Goal: Communication & Community: Answer question/provide support

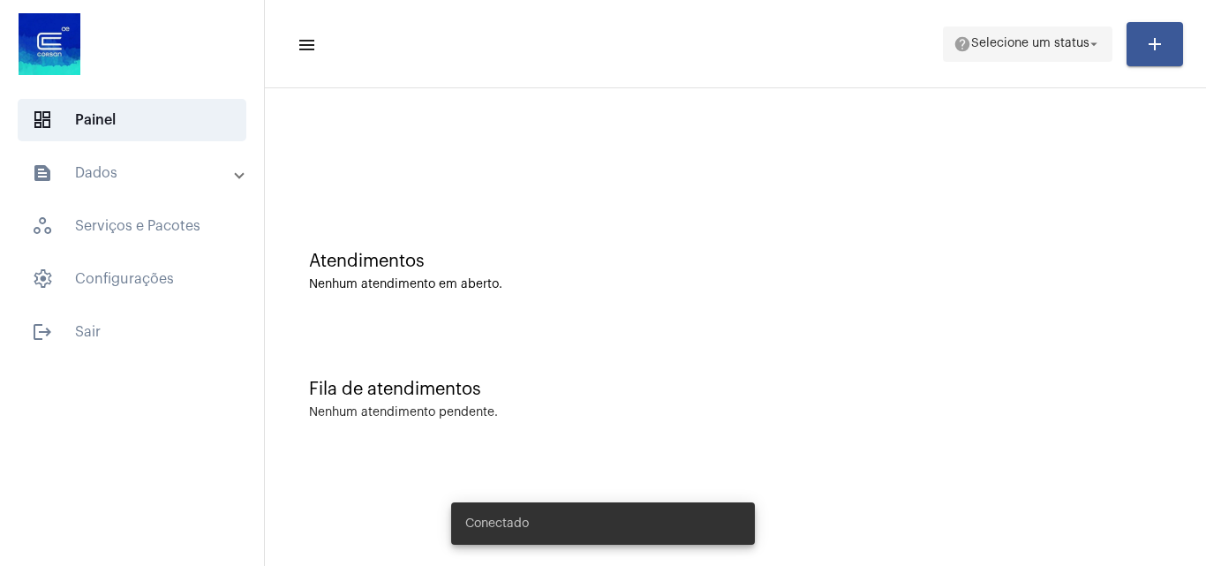
drag, startPoint x: 1042, startPoint y: 48, endPoint x: 1043, endPoint y: 57, distance: 9.7
click at [1042, 46] on span "Selecione um status" at bounding box center [1030, 44] width 118 height 12
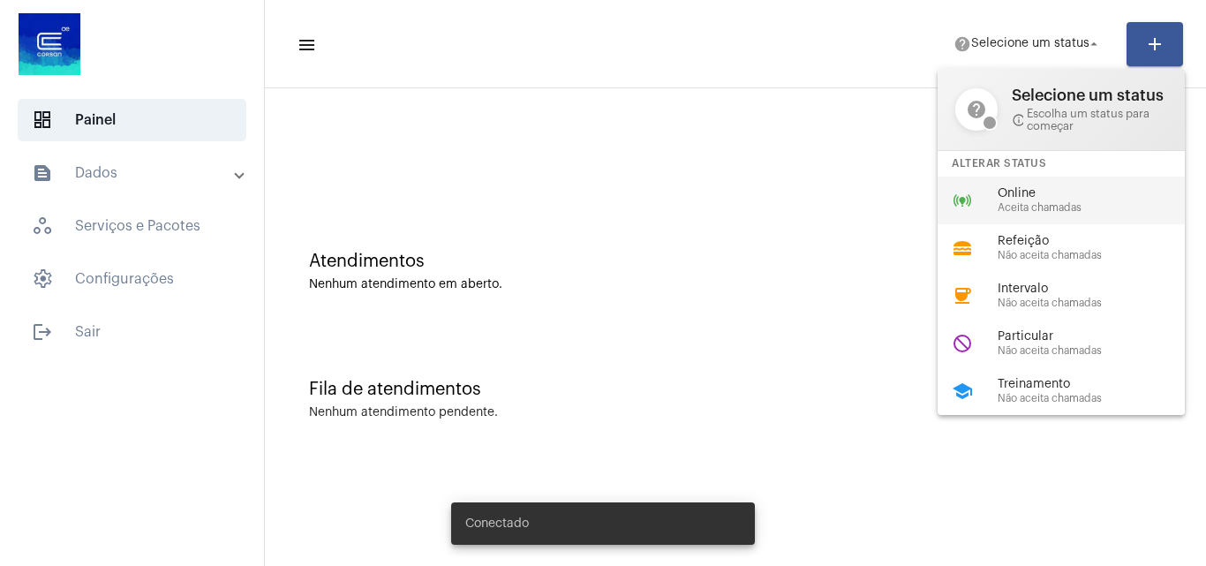
click at [1014, 207] on span "Aceita chamadas" at bounding box center [1097, 207] width 201 height 11
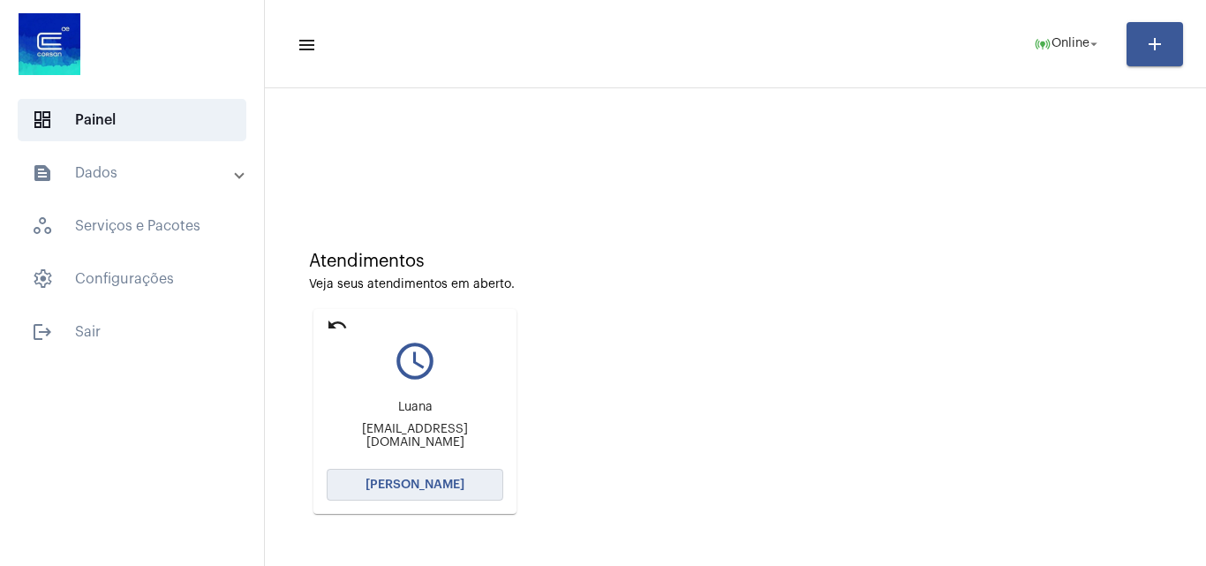
click at [444, 490] on button "[PERSON_NAME]" at bounding box center [415, 485] width 177 height 32
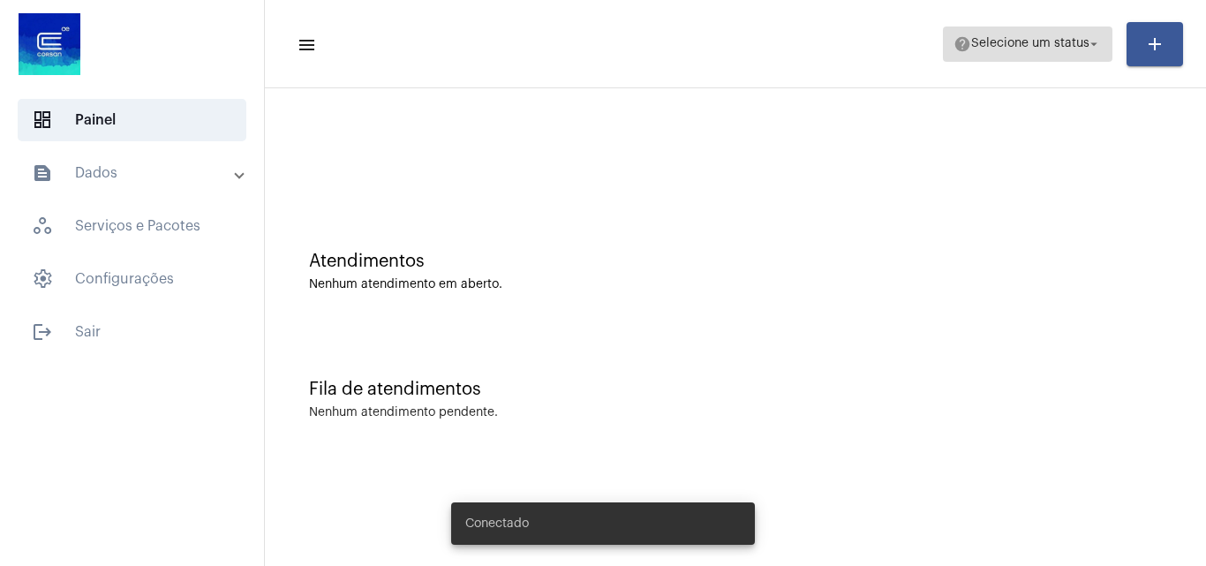
click at [1036, 50] on span "help Selecione um status arrow_drop_down" at bounding box center [1027, 43] width 148 height 32
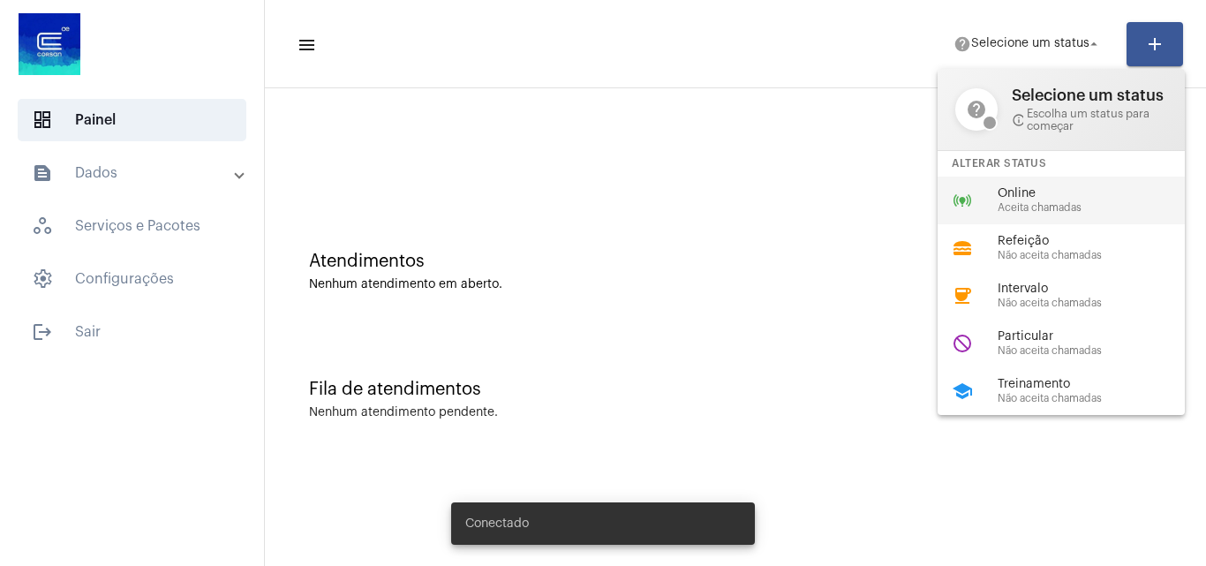
click at [1046, 188] on span "Online" at bounding box center [1097, 193] width 201 height 13
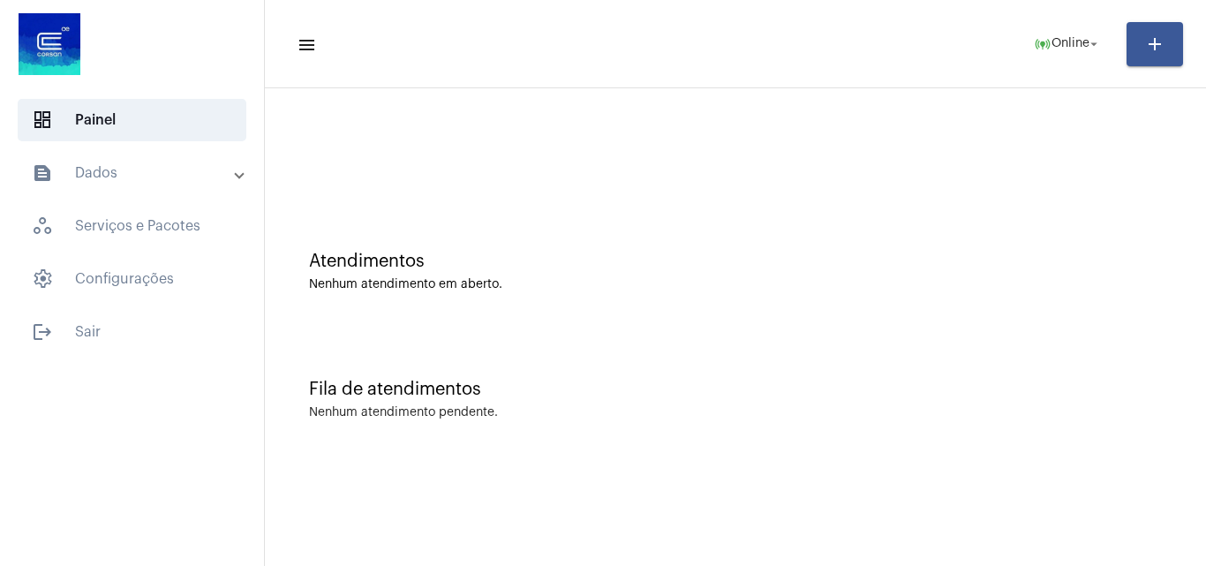
click at [1046, 188] on div at bounding box center [735, 148] width 923 height 102
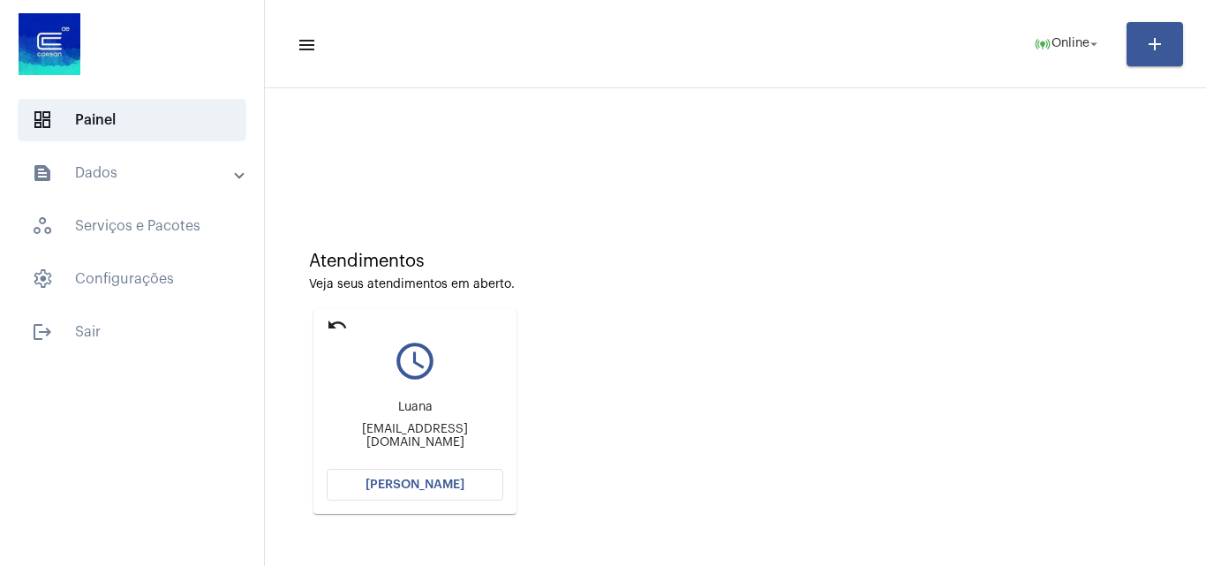
click at [424, 478] on button "[PERSON_NAME]" at bounding box center [415, 485] width 177 height 32
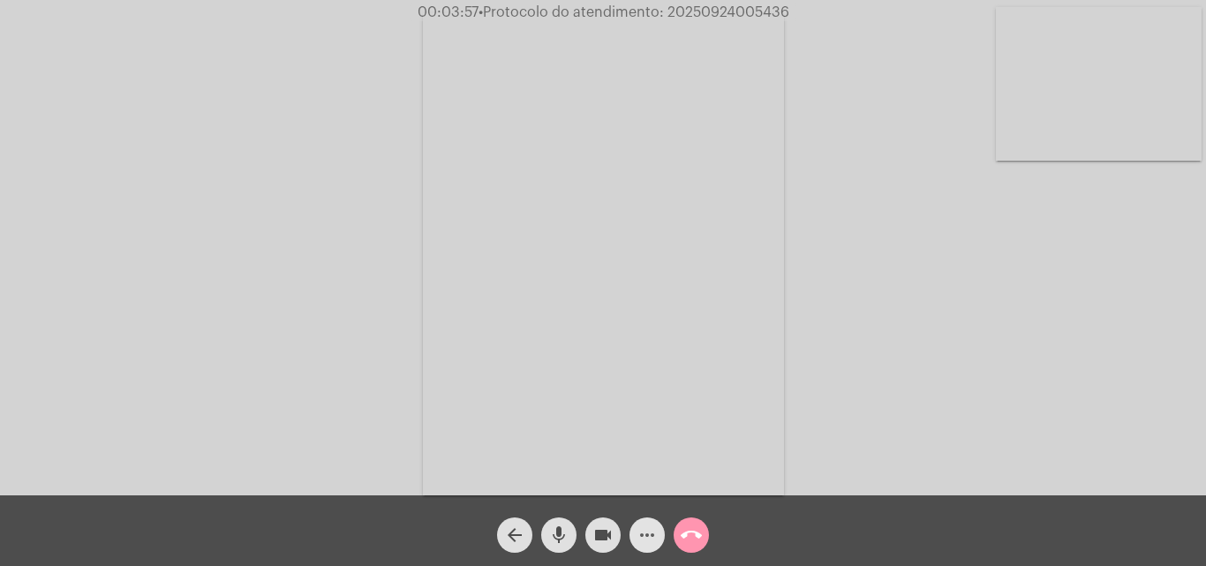
click at [649, 538] on mat-icon "more_horiz" at bounding box center [646, 534] width 21 height 21
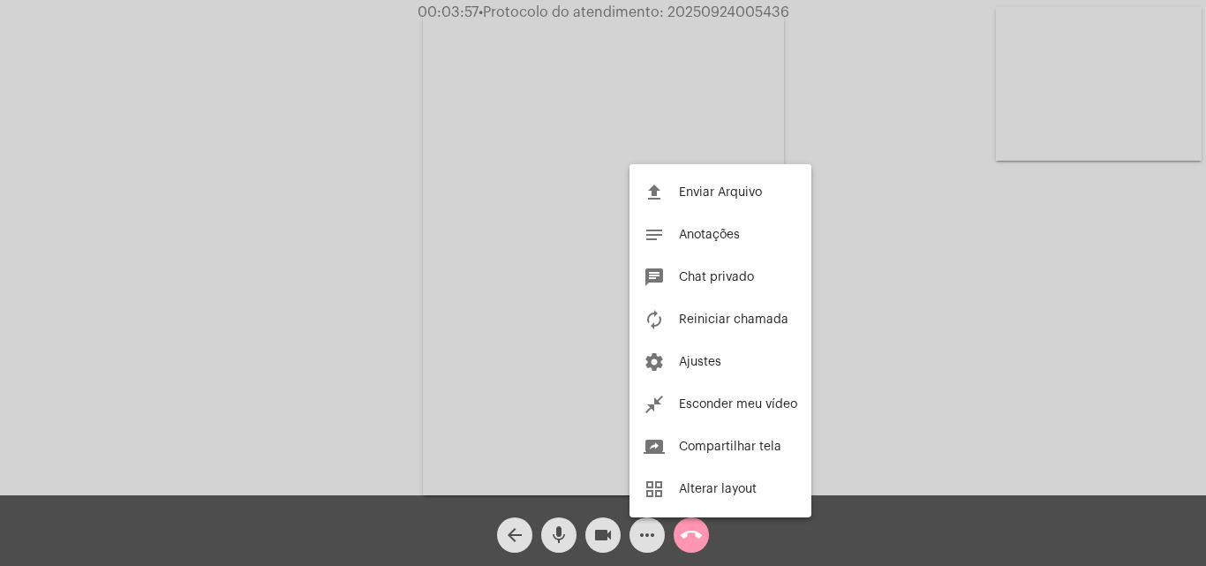
click at [415, 351] on div at bounding box center [603, 283] width 1206 height 566
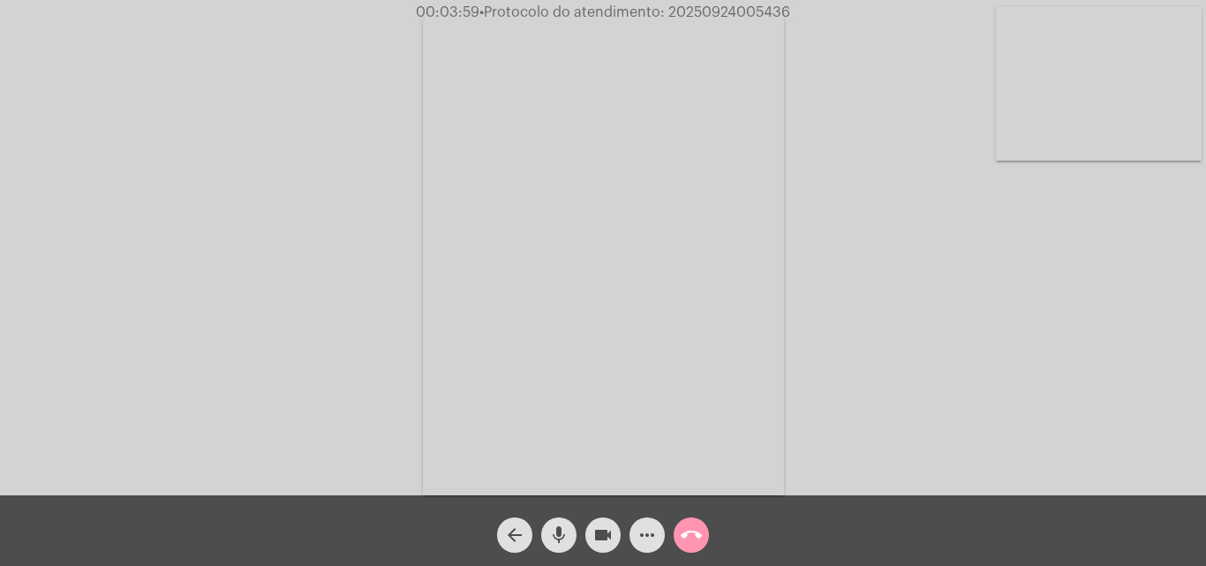
drag, startPoint x: 647, startPoint y: 531, endPoint x: 628, endPoint y: 462, distance: 72.4
click at [650, 530] on mat-icon "more_horiz" at bounding box center [646, 534] width 21 height 21
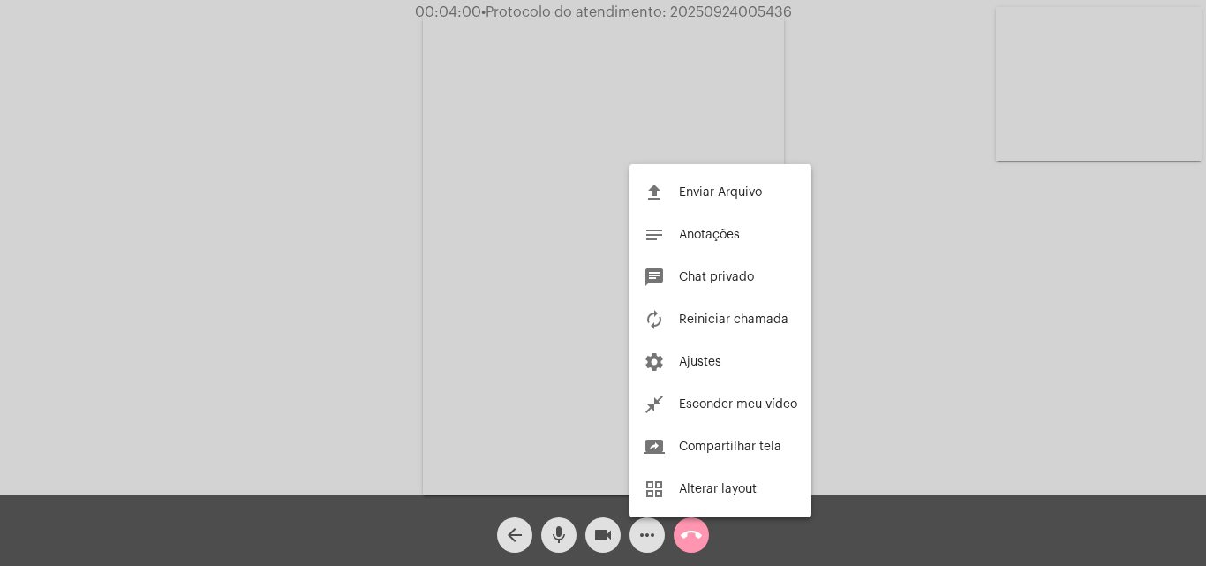
click at [392, 258] on div at bounding box center [603, 283] width 1206 height 566
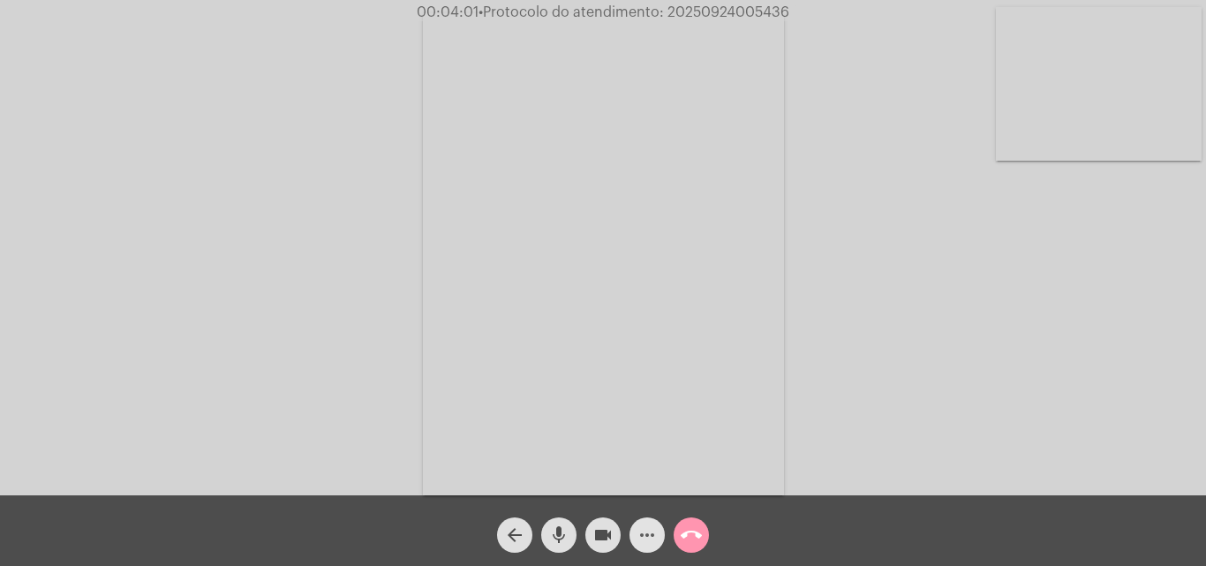
click at [643, 537] on mat-icon "more_horiz" at bounding box center [646, 534] width 21 height 21
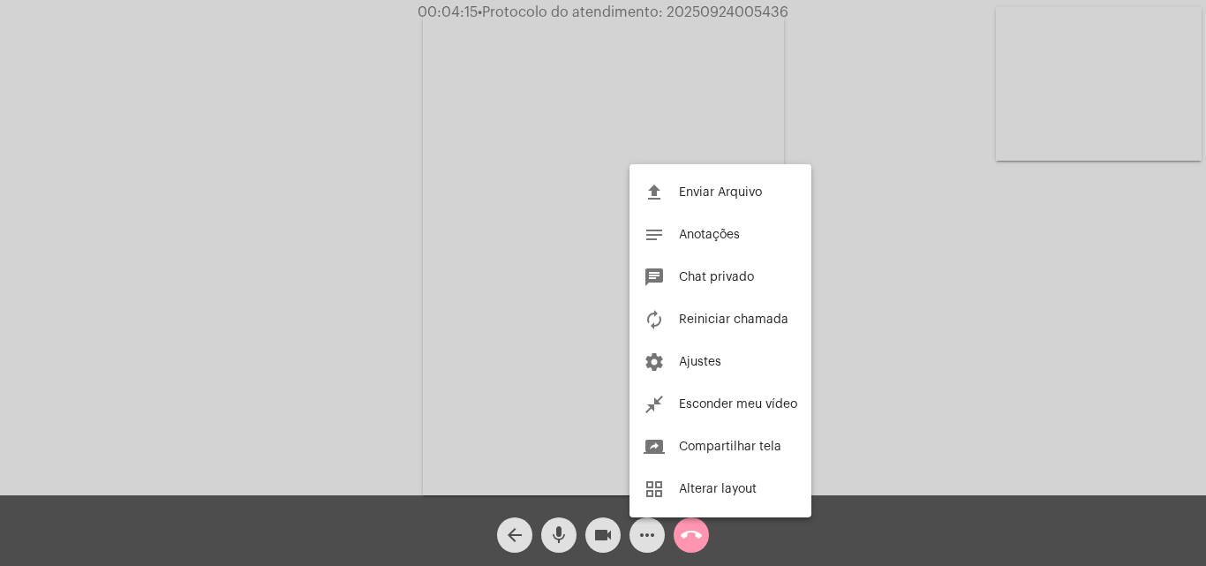
click at [395, 307] on div at bounding box center [603, 283] width 1206 height 566
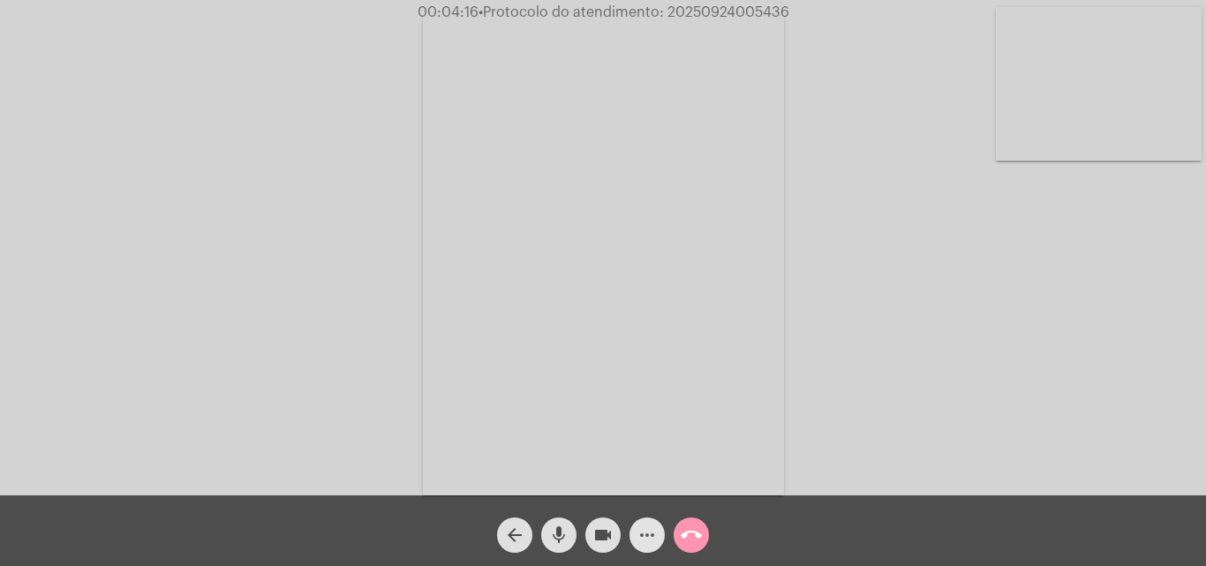
click at [643, 525] on mat-icon "more_horiz" at bounding box center [646, 534] width 21 height 21
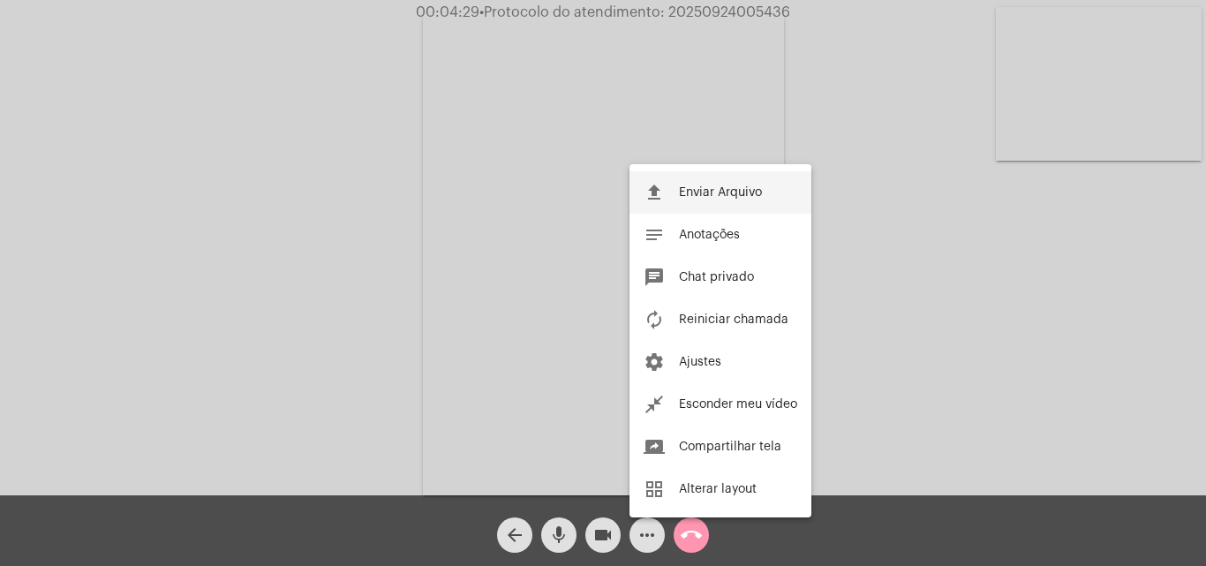
click at [696, 191] on span "Enviar Arquivo" at bounding box center [720, 192] width 83 height 12
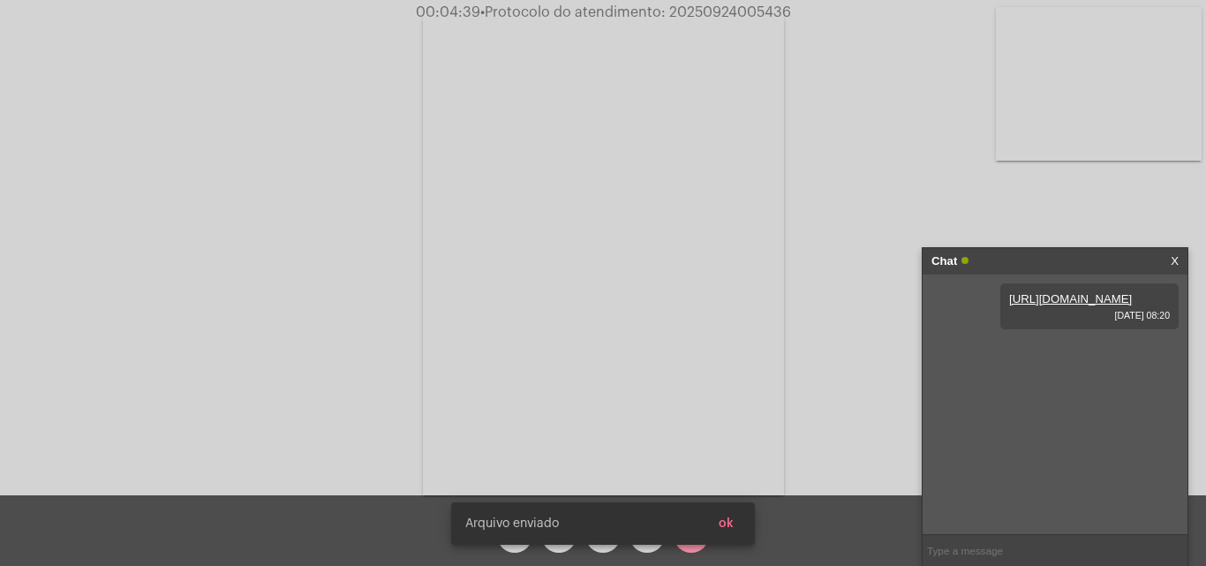
click at [732, 528] on span "ok" at bounding box center [725, 523] width 15 height 12
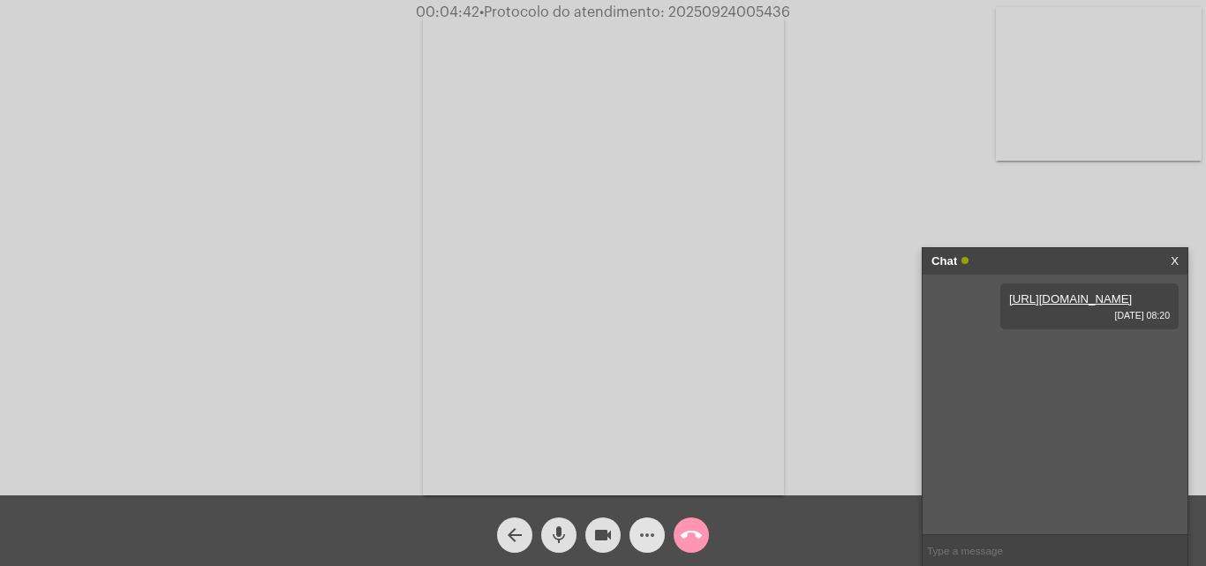
click at [643, 525] on mat-icon "more_horiz" at bounding box center [646, 534] width 21 height 21
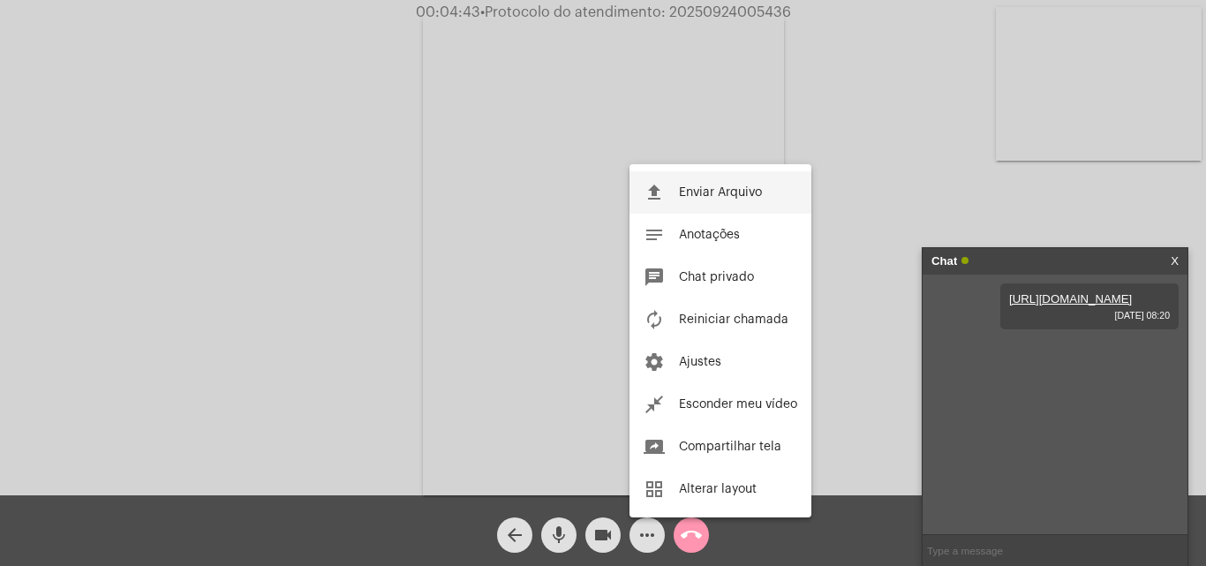
click at [683, 192] on span "Enviar Arquivo" at bounding box center [720, 192] width 83 height 12
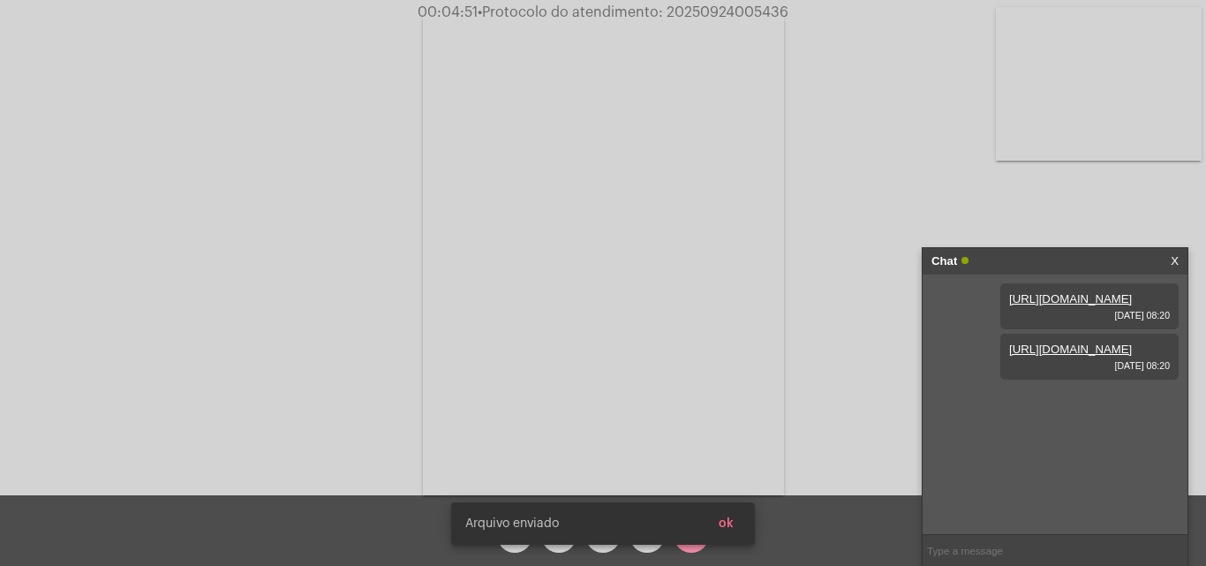
click at [738, 523] on button "ok" at bounding box center [725, 524] width 43 height 32
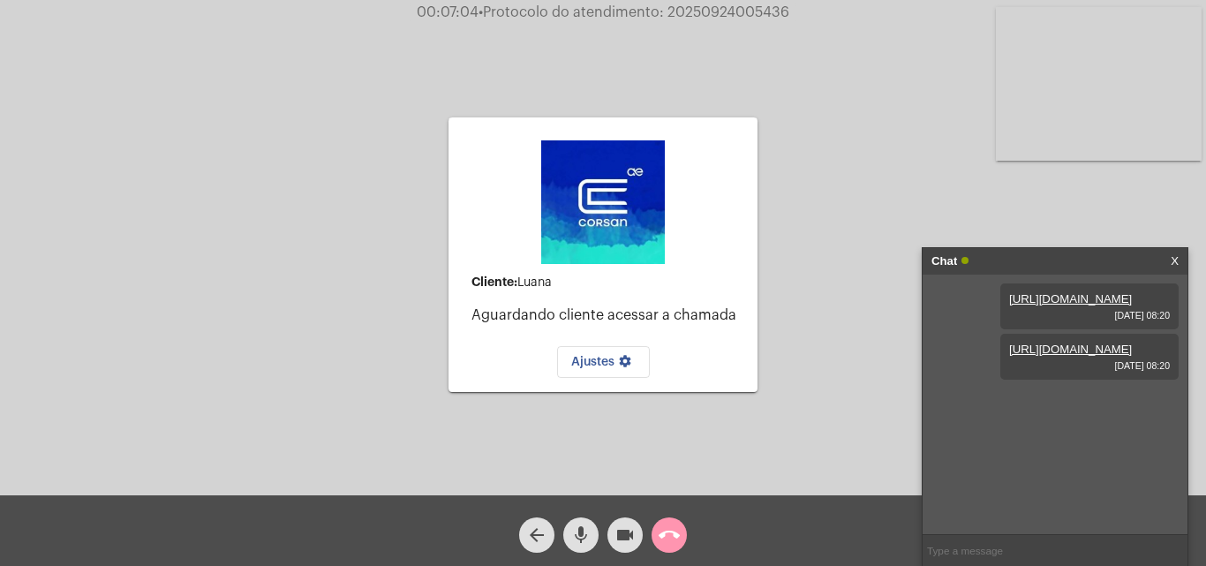
click at [710, 10] on span "• Protocolo do atendimento: 20250924005436" at bounding box center [633, 12] width 311 height 14
copy span "20250924005436"
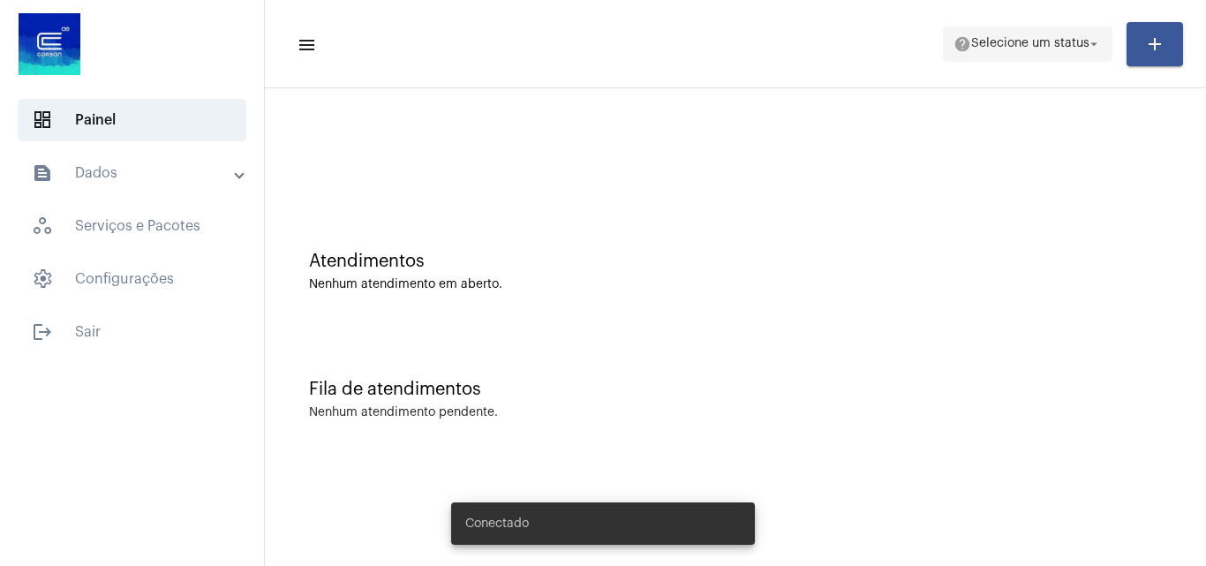
click at [983, 46] on span "Selecione um status" at bounding box center [1030, 44] width 118 height 12
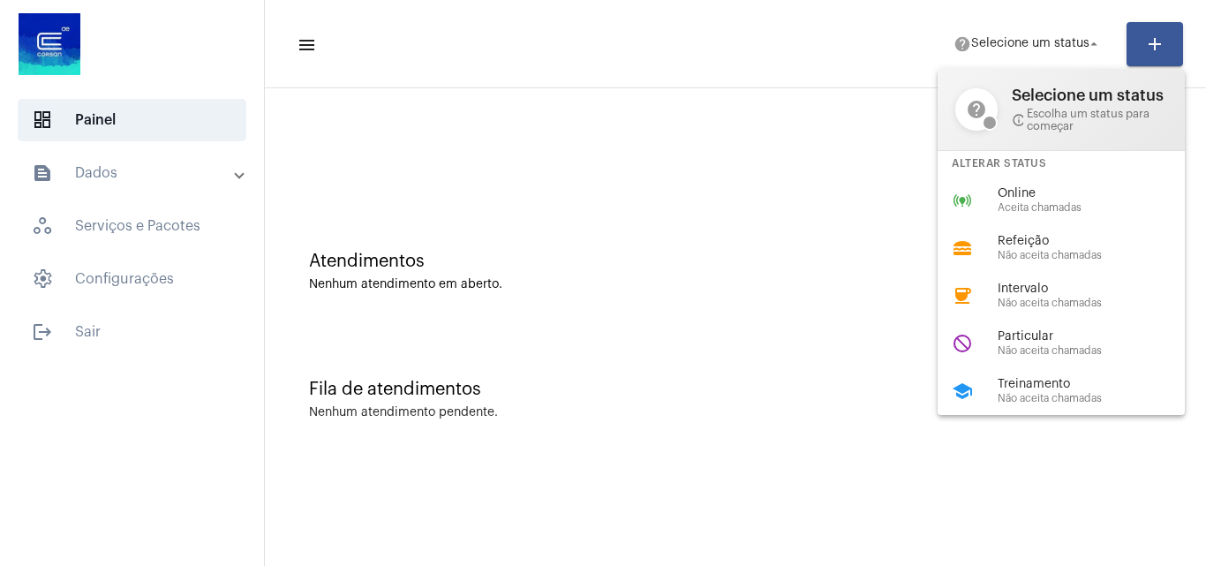
click at [734, 251] on div at bounding box center [603, 283] width 1206 height 566
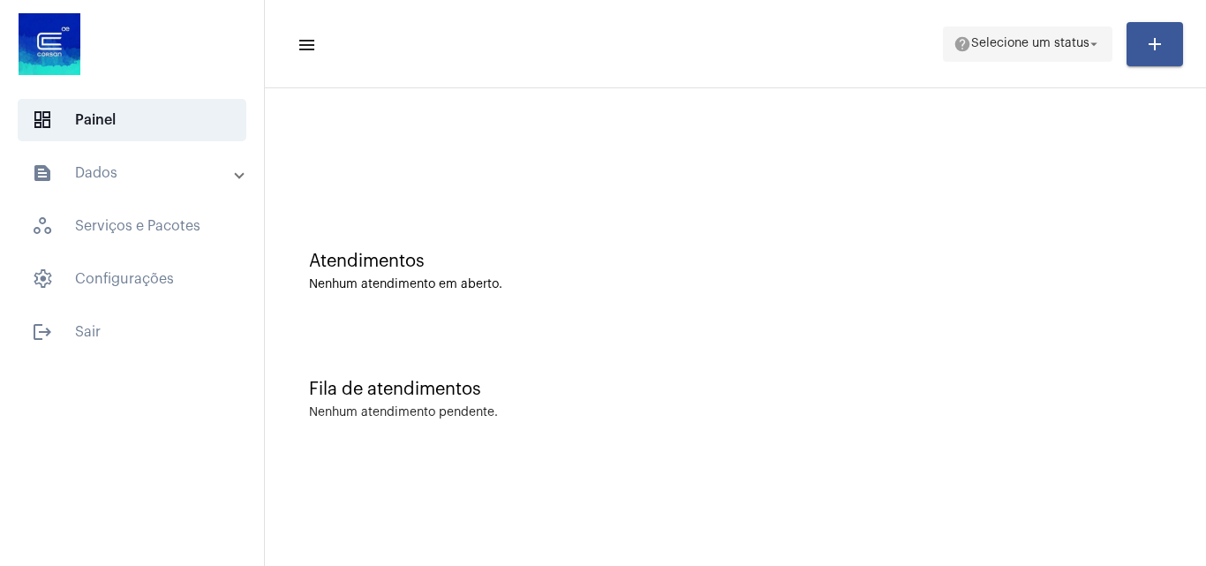
click at [1012, 36] on span "help Selecione um status arrow_drop_down" at bounding box center [1027, 43] width 148 height 32
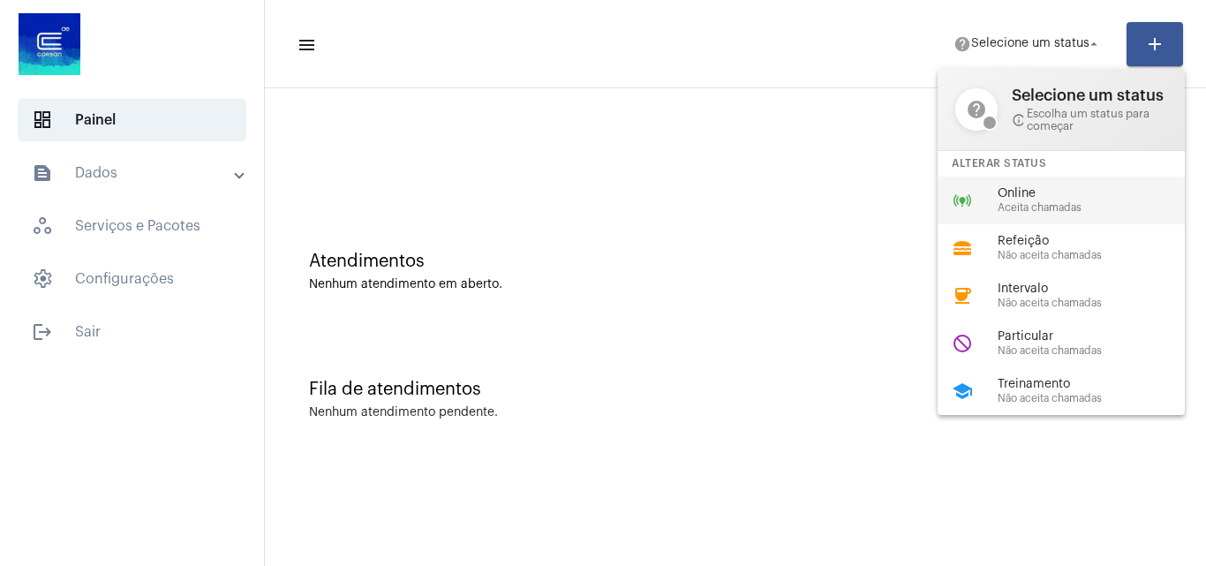
click at [994, 189] on div "online_prediction Online Aceita chamadas" at bounding box center [1074, 201] width 275 height 48
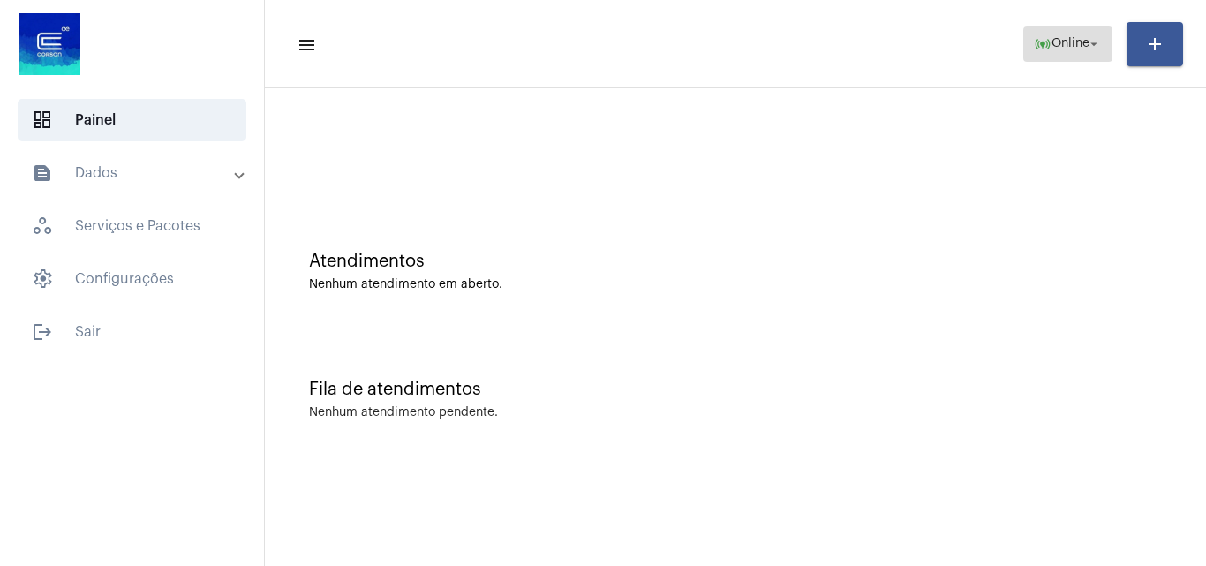
click at [1058, 35] on span "online_prediction Online arrow_drop_down" at bounding box center [1068, 43] width 68 height 32
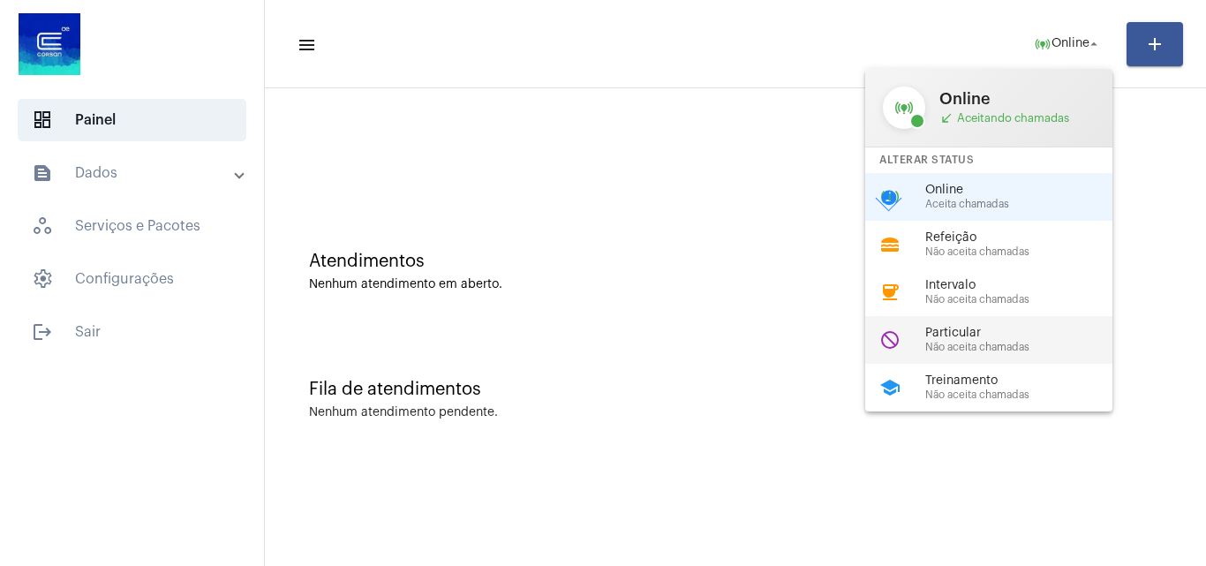
click at [1000, 333] on span "Particular" at bounding box center [1025, 333] width 201 height 13
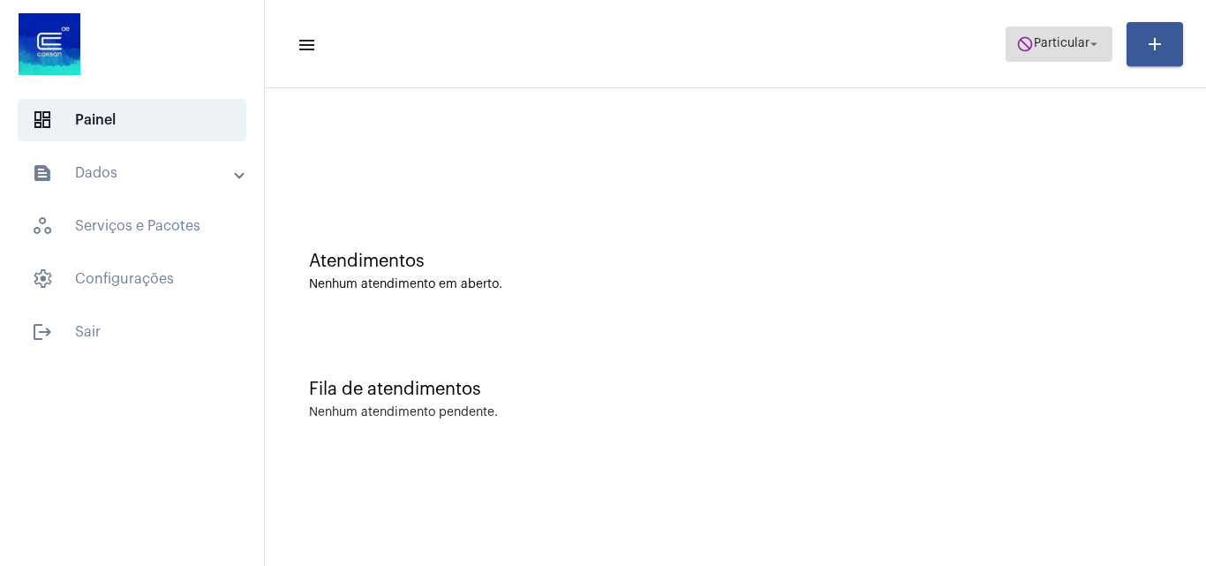
click at [1017, 35] on mat-icon "do_not_disturb" at bounding box center [1025, 44] width 18 height 18
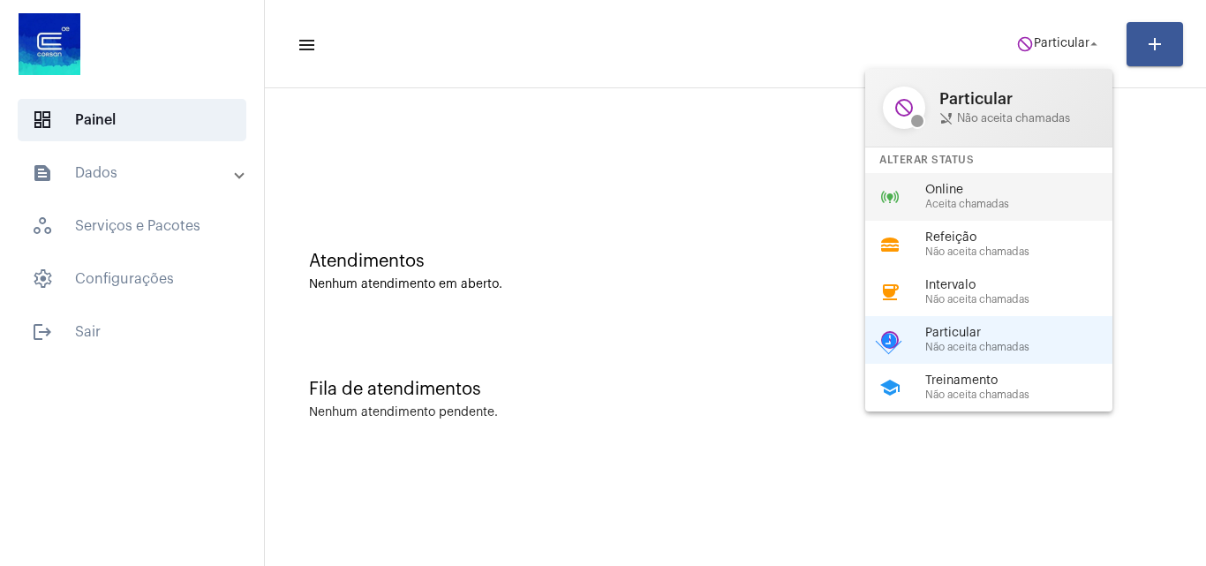
click at [1012, 191] on span "Online" at bounding box center [1025, 190] width 201 height 13
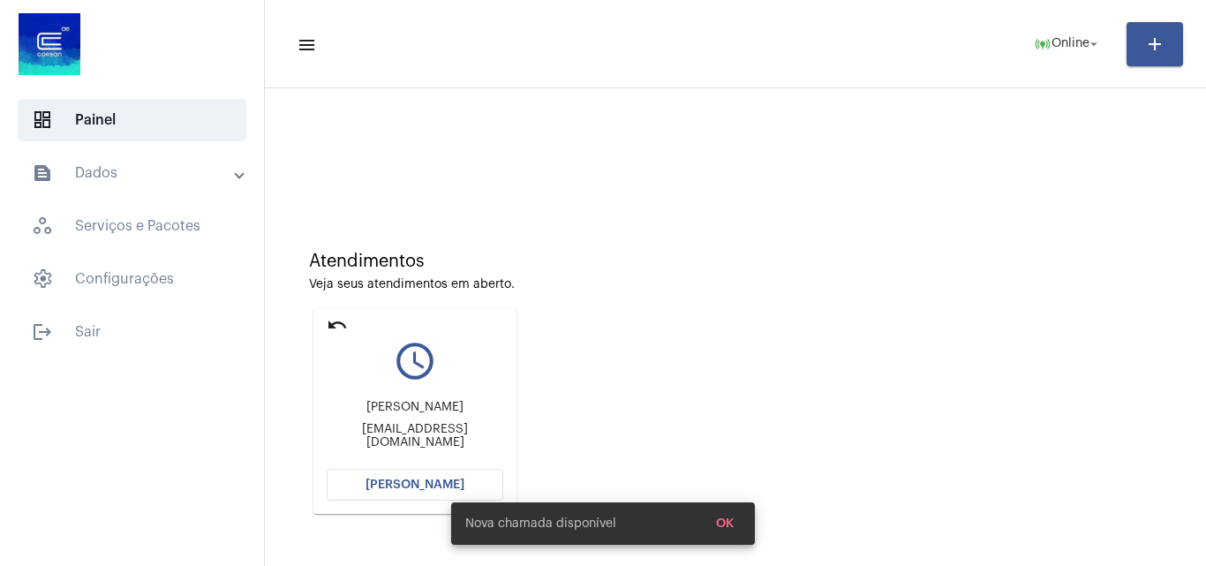
scroll to position [124, 0]
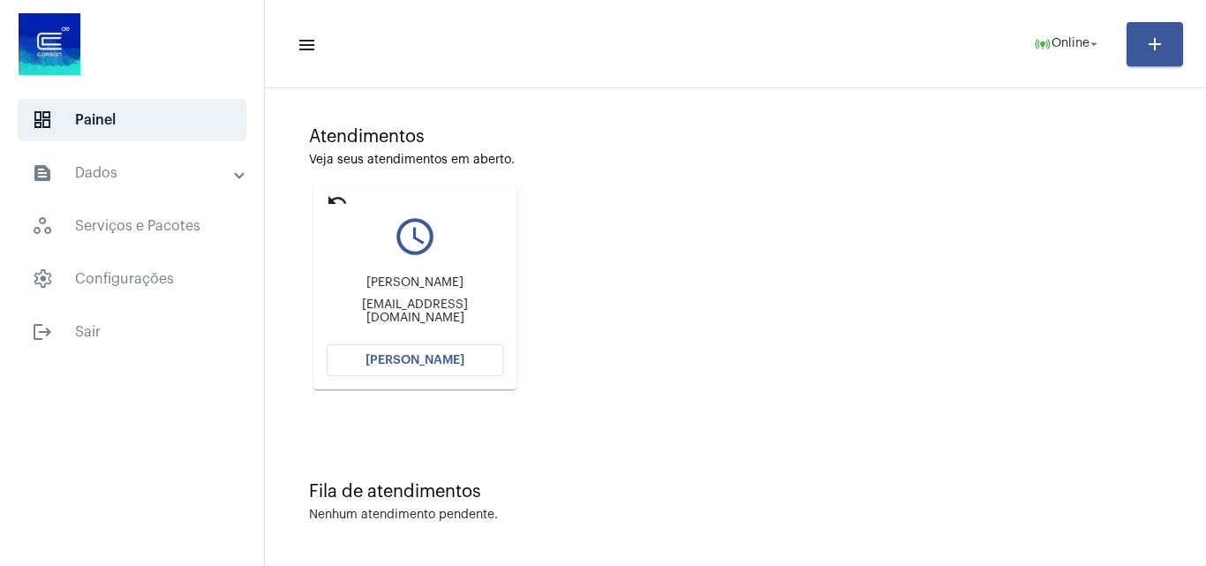
click at [417, 364] on span "[PERSON_NAME]" at bounding box center [414, 360] width 99 height 12
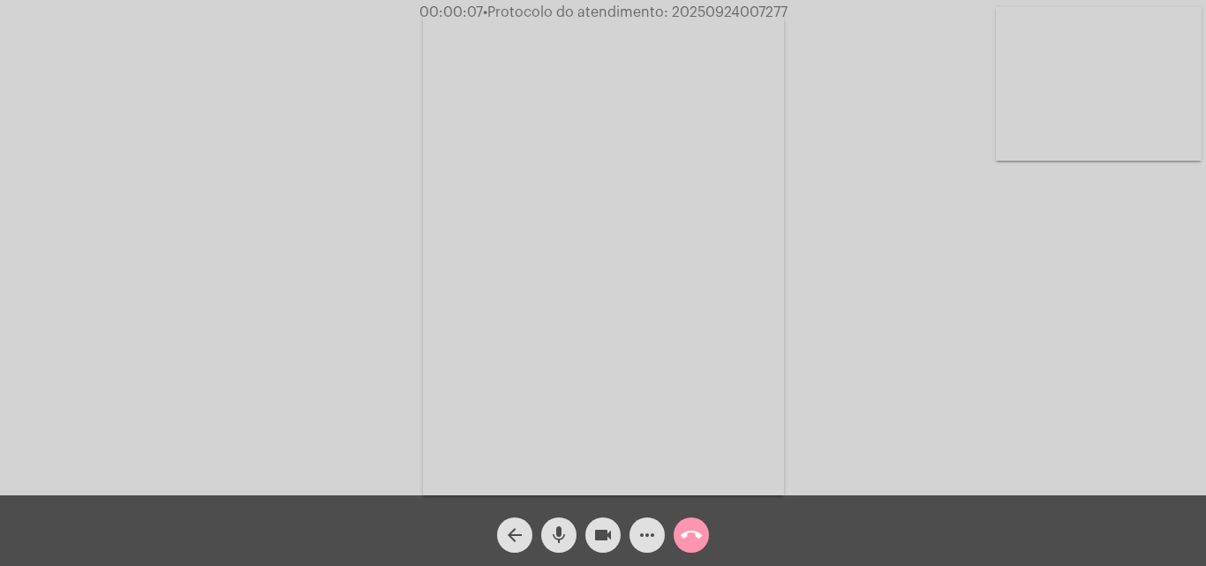
click at [559, 524] on mat-icon "mic" at bounding box center [558, 534] width 21 height 21
click at [560, 544] on mat-icon "mic_off" at bounding box center [558, 534] width 21 height 21
click at [873, 278] on div "Acessando Câmera e Microfone..." at bounding box center [603, 251] width 1202 height 495
click at [1042, 337] on div "Acessando Câmera e Microfone..." at bounding box center [603, 251] width 1202 height 495
click at [644, 534] on mat-icon "more_horiz" at bounding box center [646, 534] width 21 height 21
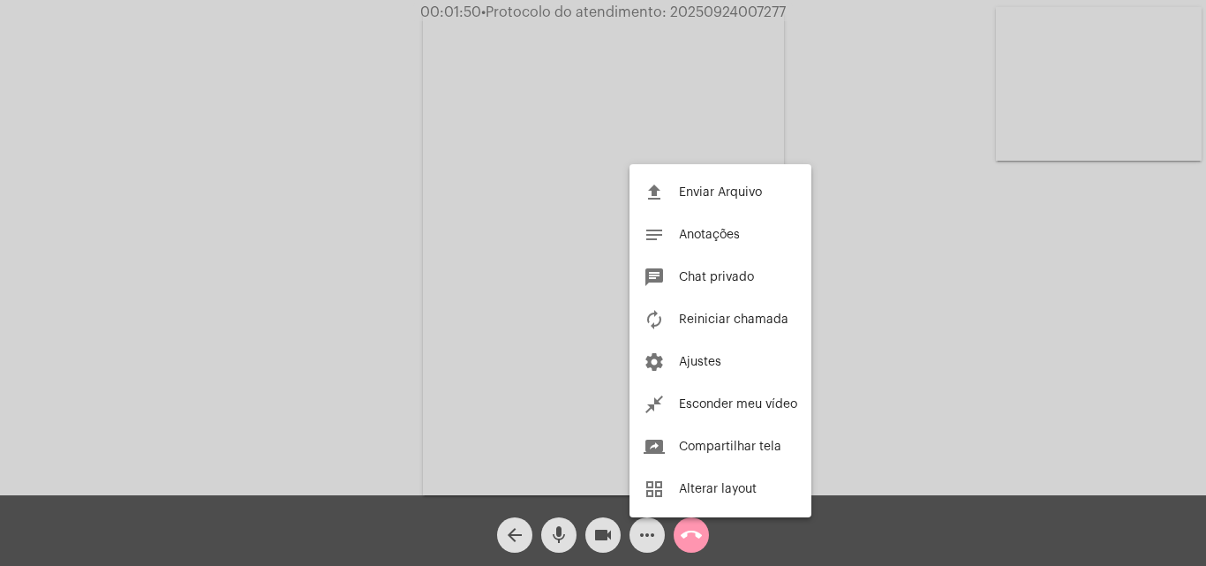
click at [311, 208] on div at bounding box center [603, 283] width 1206 height 566
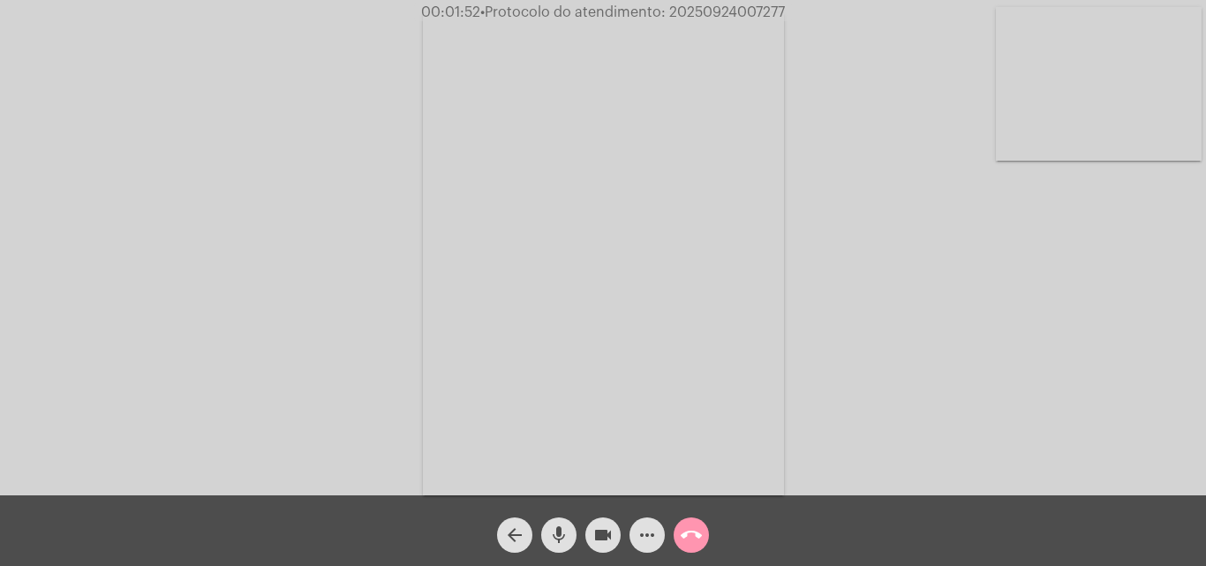
click at [646, 526] on mat-icon "more_horiz" at bounding box center [646, 534] width 21 height 21
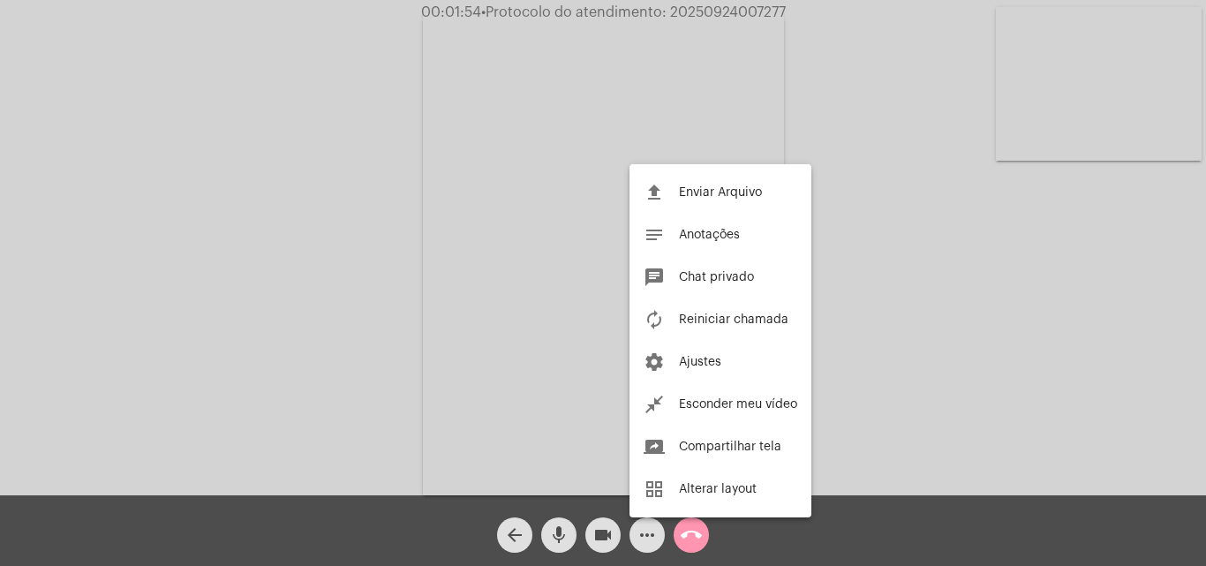
click at [336, 215] on div at bounding box center [603, 283] width 1206 height 566
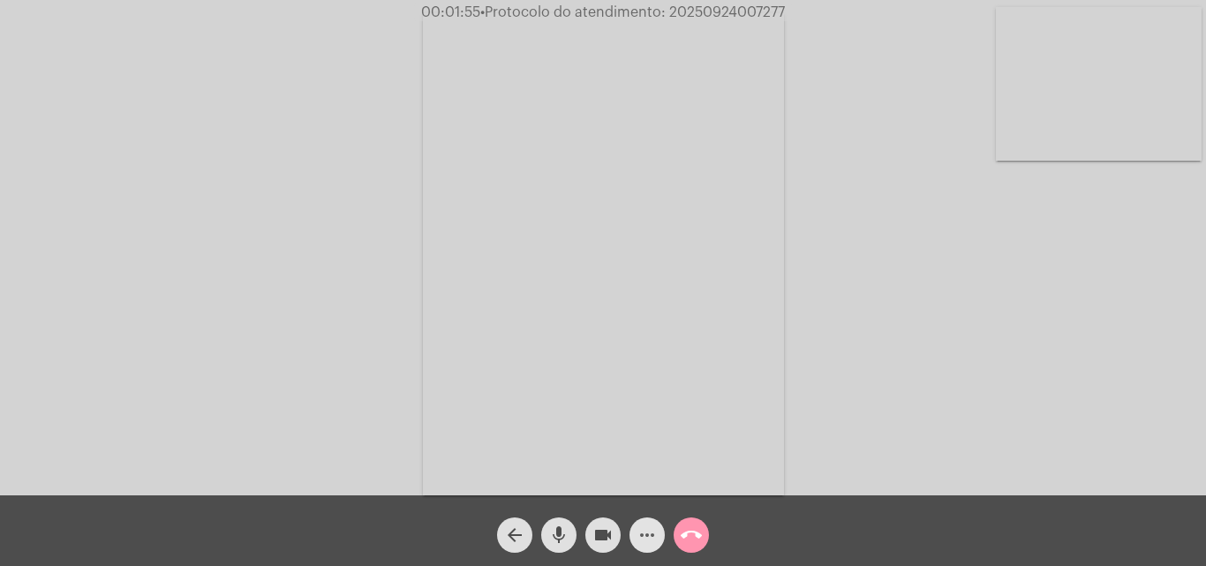
click at [643, 535] on mat-icon "more_horiz" at bounding box center [646, 534] width 21 height 21
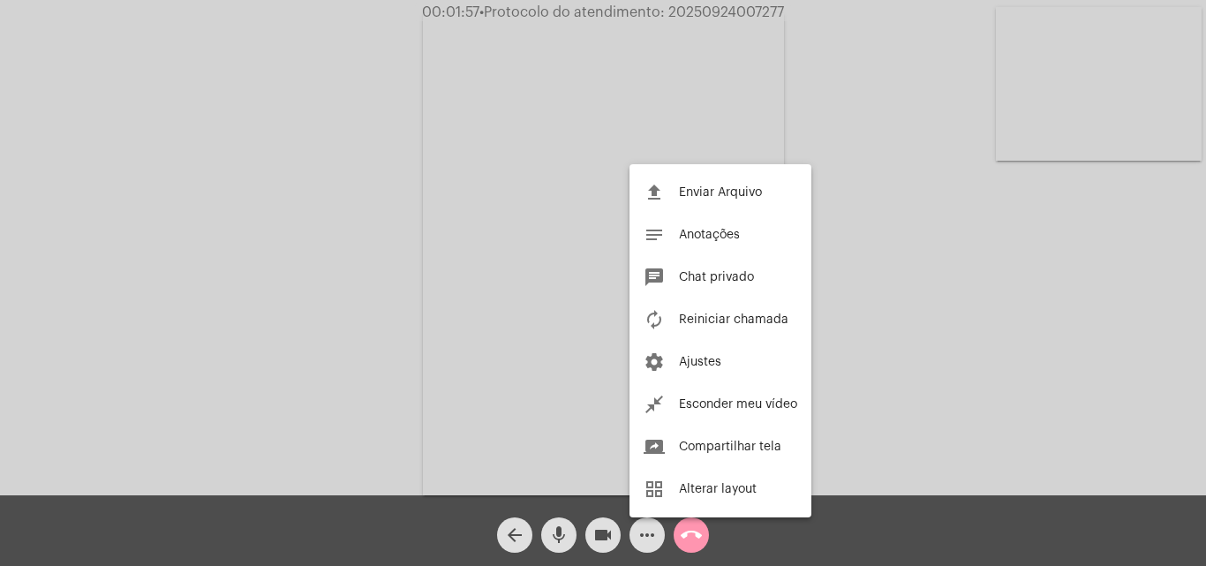
click at [451, 235] on div at bounding box center [603, 283] width 1206 height 566
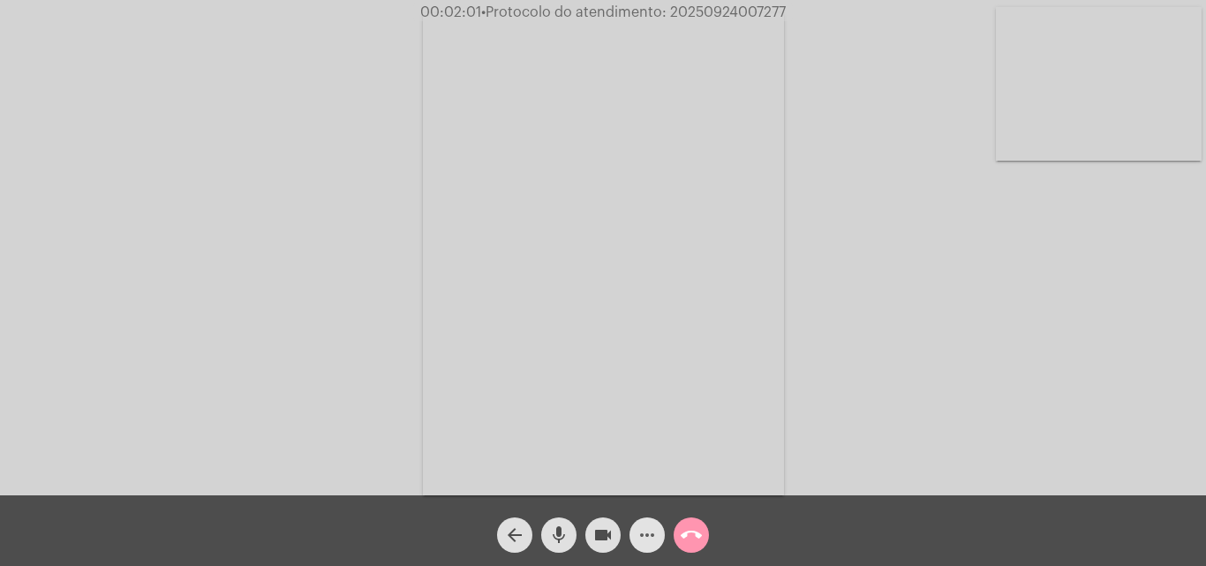
click at [643, 534] on mat-icon "more_horiz" at bounding box center [646, 534] width 21 height 21
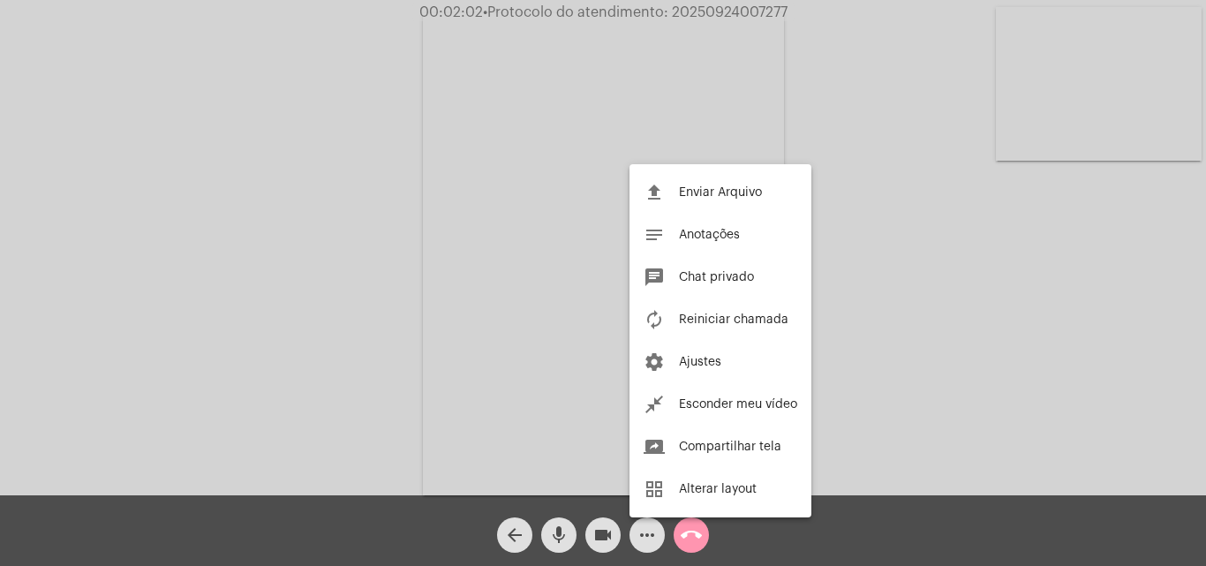
click at [366, 255] on div at bounding box center [603, 283] width 1206 height 566
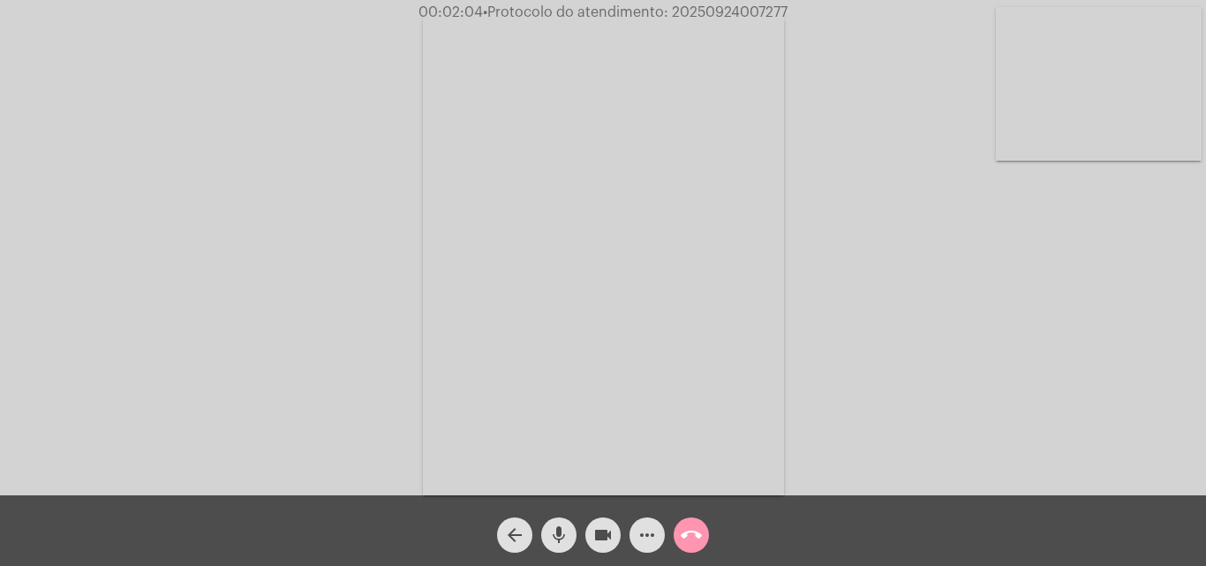
click at [646, 526] on mat-icon "more_horiz" at bounding box center [646, 534] width 21 height 21
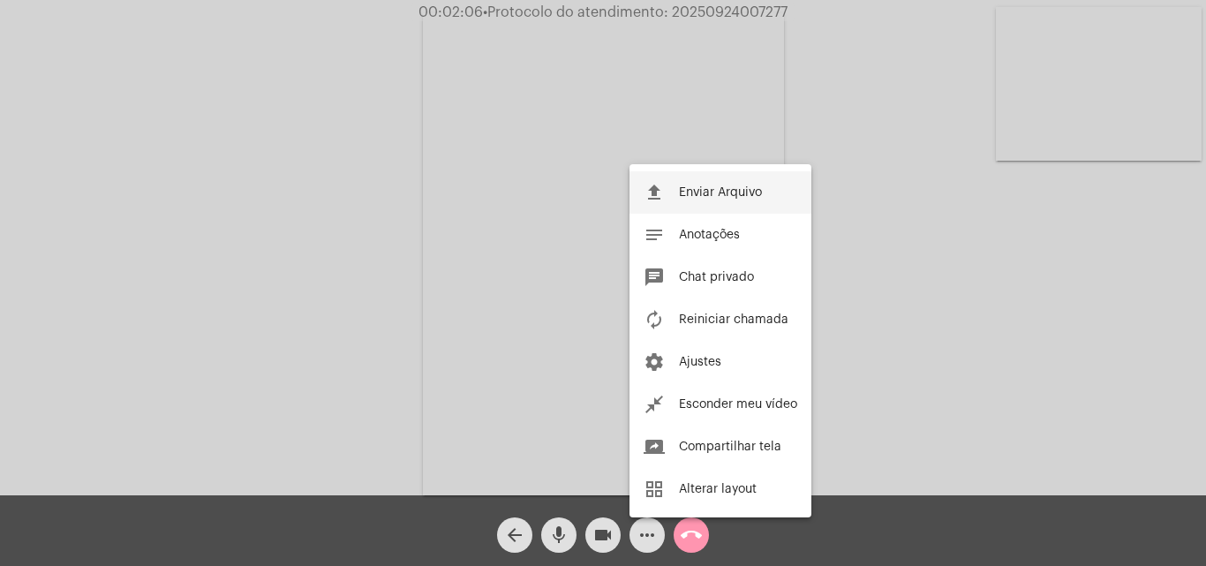
click at [658, 187] on mat-icon "file_upload" at bounding box center [653, 192] width 21 height 21
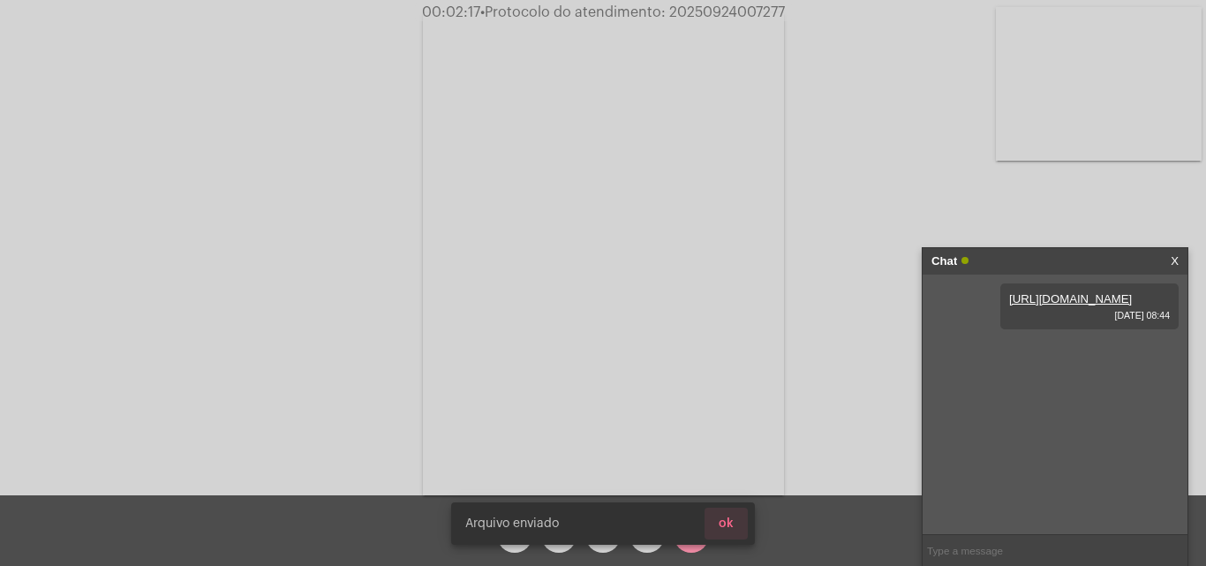
click at [739, 528] on button "ok" at bounding box center [725, 524] width 43 height 32
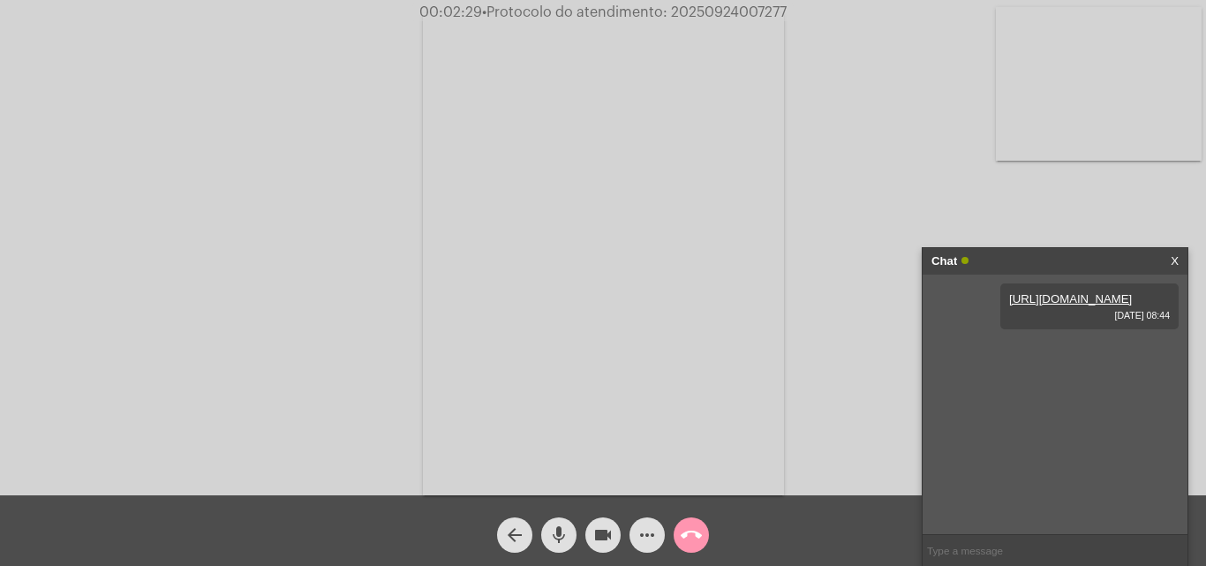
click at [554, 536] on mat-icon "mic" at bounding box center [558, 534] width 21 height 21
click at [552, 538] on mat-icon "mic_off" at bounding box center [558, 534] width 21 height 21
click at [555, 538] on mat-icon "mic" at bounding box center [558, 534] width 21 height 21
click at [557, 532] on mat-icon "mic_off" at bounding box center [558, 534] width 21 height 21
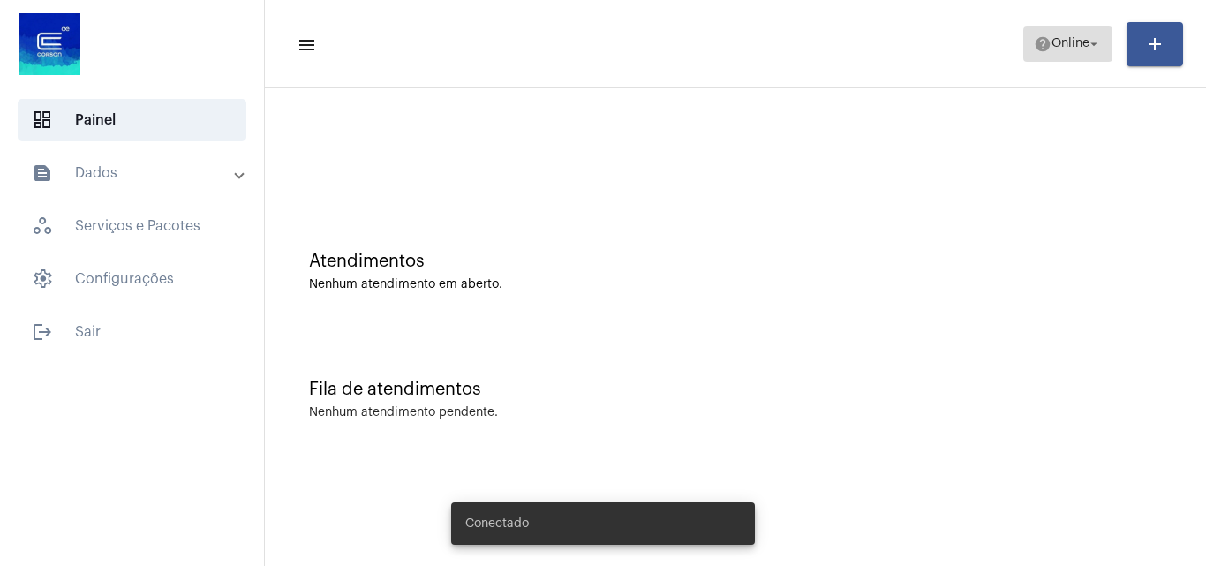
drag, startPoint x: 1045, startPoint y: 37, endPoint x: 1052, endPoint y: 57, distance: 21.5
click at [1051, 38] on span "Online" at bounding box center [1070, 44] width 38 height 12
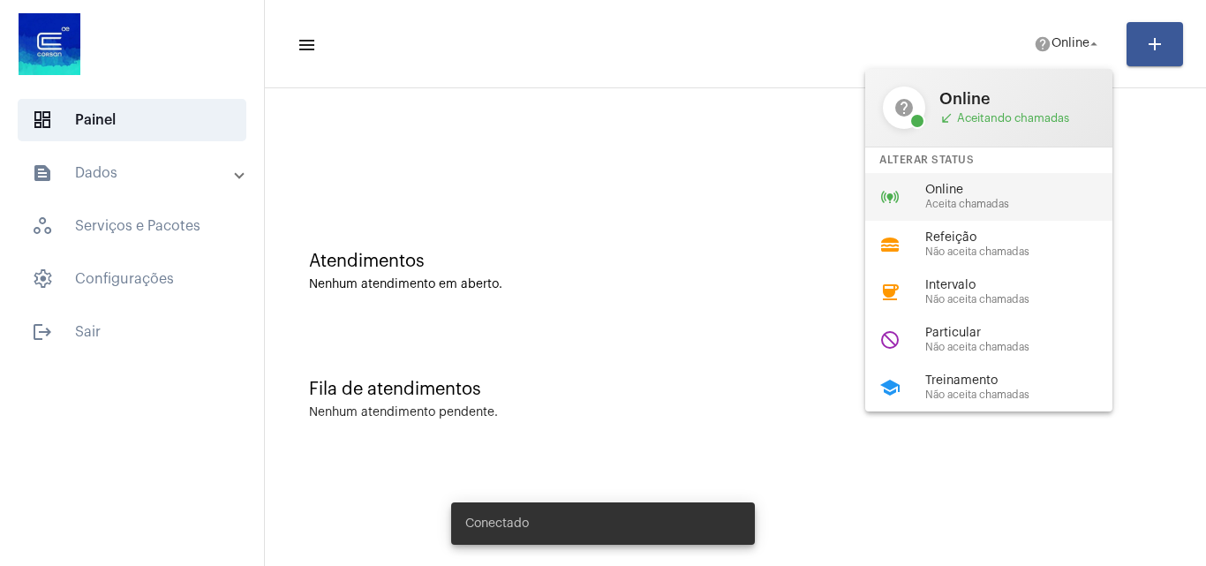
click at [1062, 216] on div "online_prediction Online Aceita chamadas" at bounding box center [1002, 197] width 275 height 48
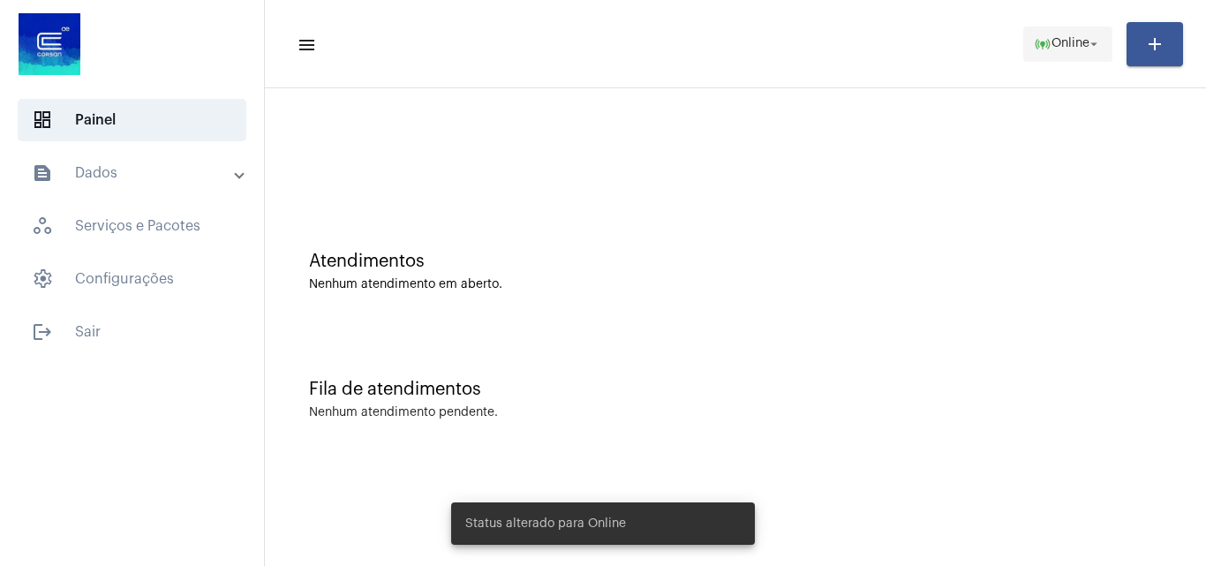
click at [1063, 27] on span "online_prediction Online arrow_drop_down" at bounding box center [1068, 43] width 68 height 32
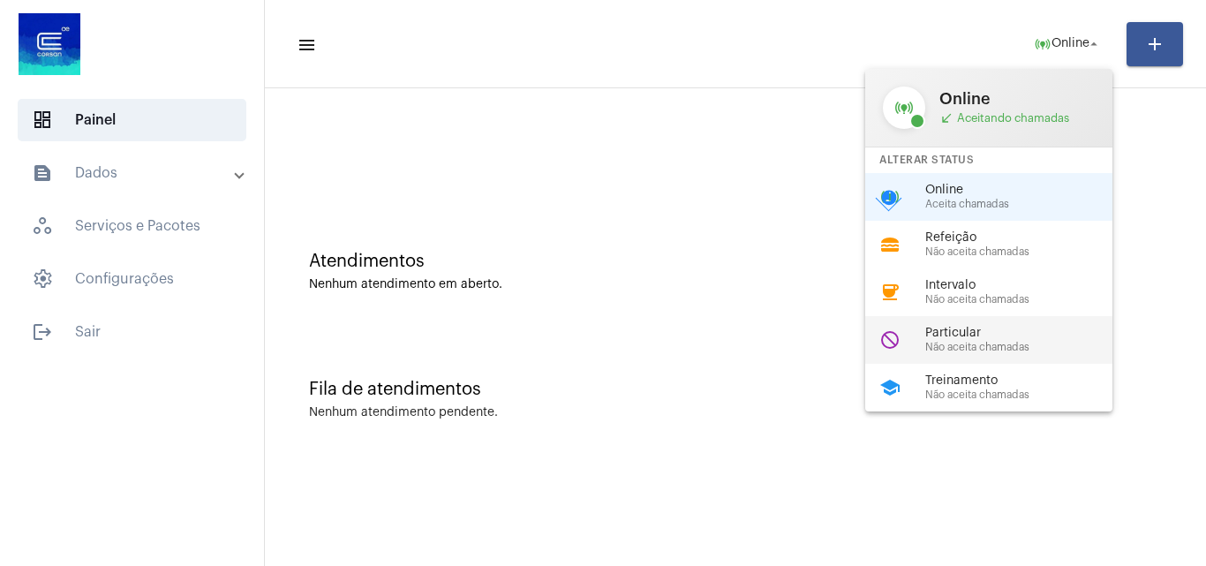
click at [989, 324] on div "do_not_disturb Particular Não aceita chamadas" at bounding box center [1002, 340] width 275 height 48
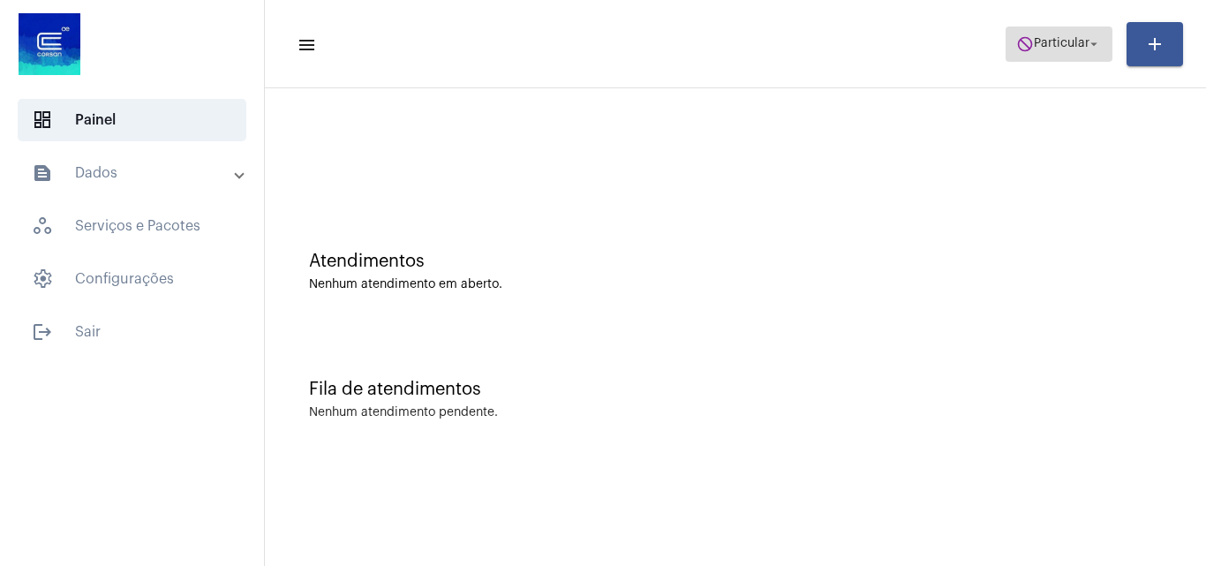
click at [1034, 41] on span "Particular" at bounding box center [1062, 44] width 56 height 12
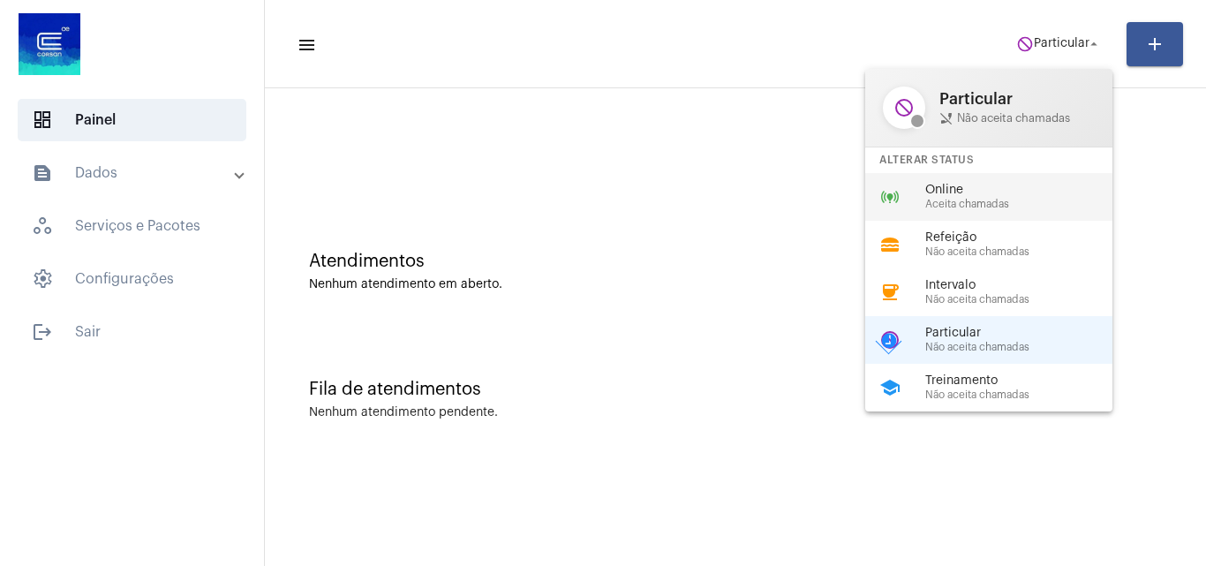
click at [981, 208] on span "Aceita chamadas" at bounding box center [1025, 204] width 201 height 11
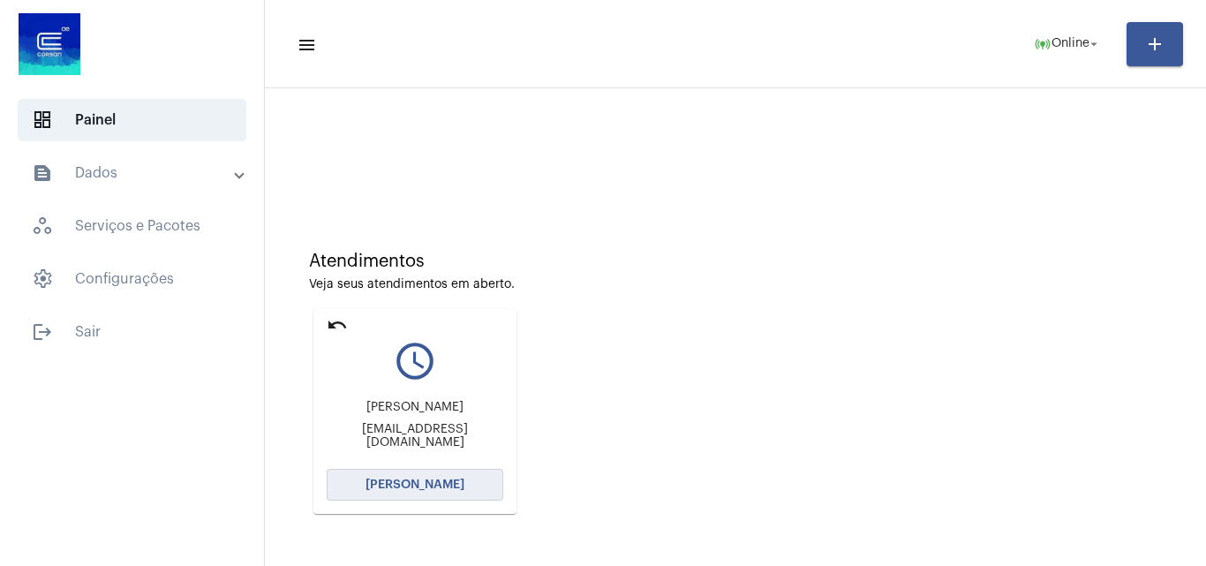
click at [375, 480] on span "[PERSON_NAME]" at bounding box center [414, 484] width 99 height 12
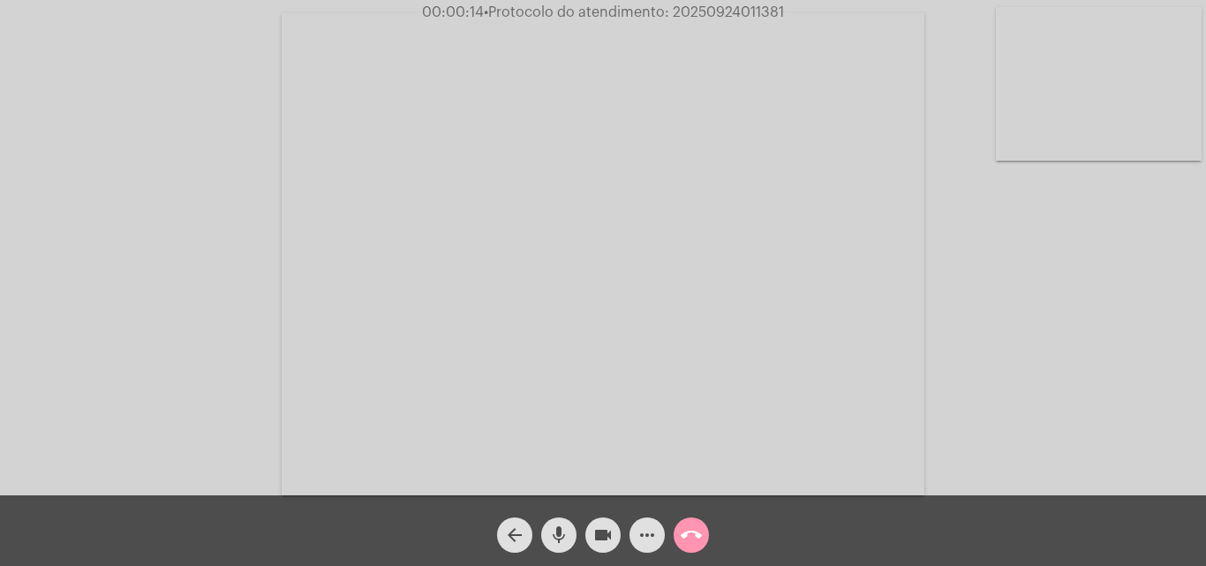
click at [553, 530] on mat-icon "mic" at bounding box center [558, 534] width 21 height 21
click at [548, 532] on mat-icon "mic_off" at bounding box center [558, 534] width 21 height 21
click at [562, 532] on mat-icon "mic" at bounding box center [558, 534] width 21 height 21
click at [559, 521] on span "mic_off" at bounding box center [558, 534] width 21 height 35
click at [560, 523] on span "mic" at bounding box center [558, 534] width 21 height 35
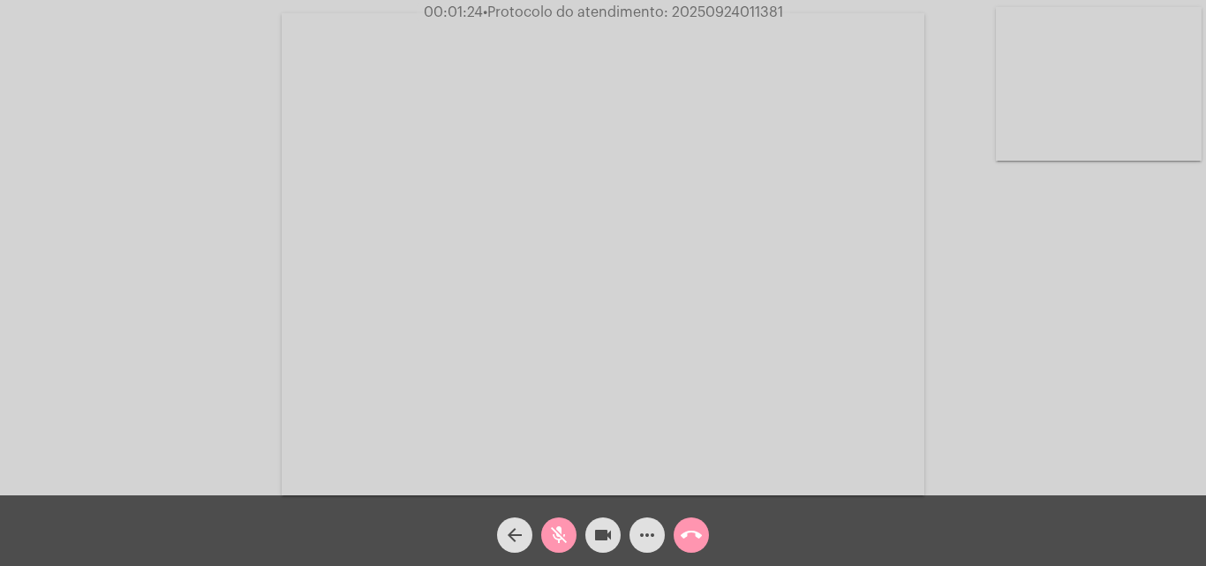
click at [559, 535] on mat-icon "mic_off" at bounding box center [558, 534] width 21 height 21
click at [561, 525] on mat-icon "mic" at bounding box center [558, 534] width 21 height 21
click at [551, 534] on mat-icon "mic_off" at bounding box center [558, 534] width 21 height 21
click at [633, 545] on button "more_horiz" at bounding box center [646, 534] width 35 height 35
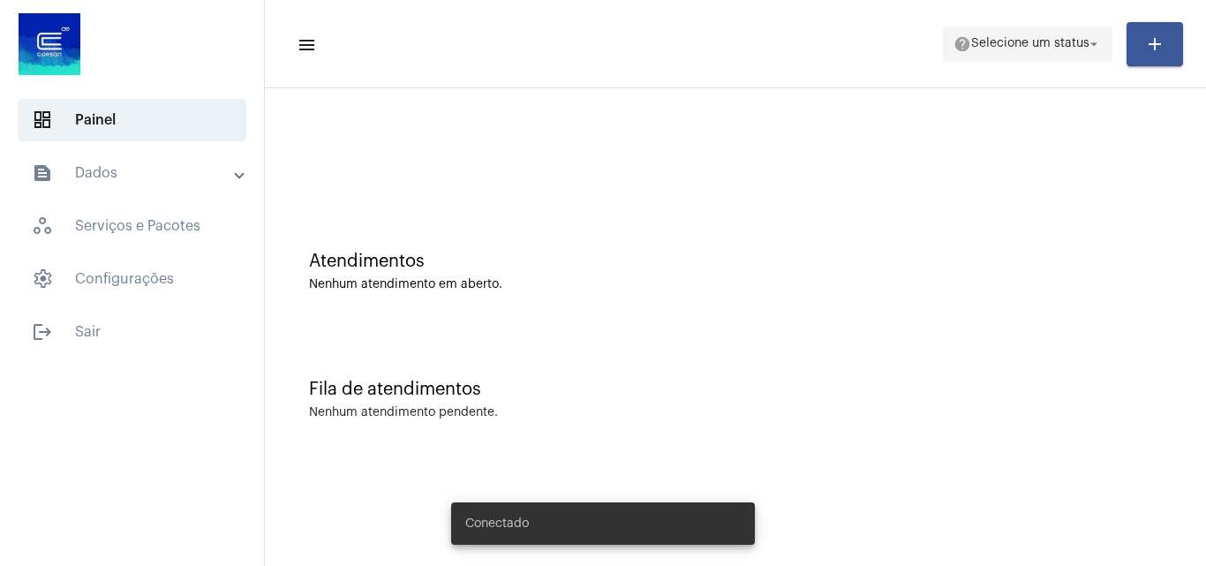
drag, startPoint x: 996, startPoint y: 52, endPoint x: 1002, endPoint y: 41, distance: 12.3
click at [1000, 43] on span "help Selecione um status arrow_drop_down" at bounding box center [1027, 43] width 148 height 32
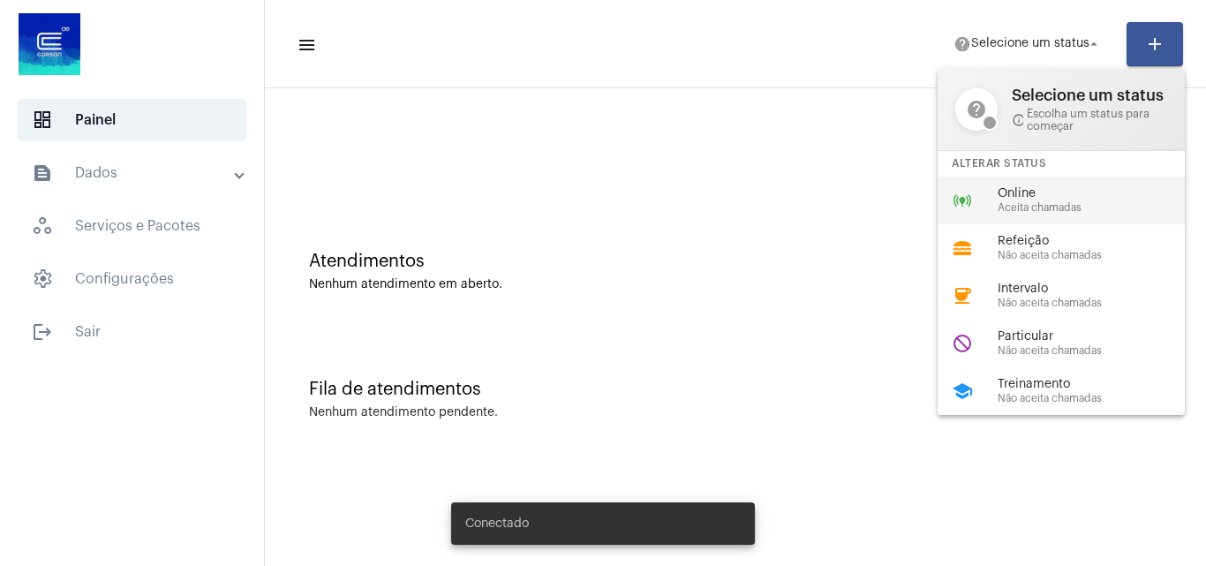
click at [1034, 209] on span "Aceita chamadas" at bounding box center [1097, 207] width 201 height 11
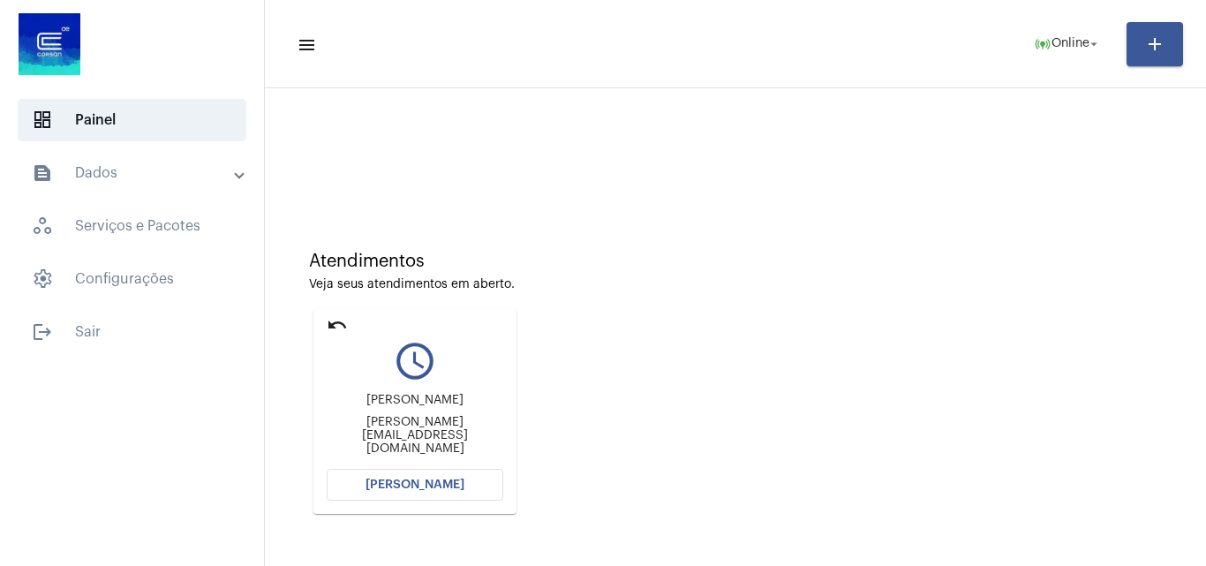
click at [429, 483] on span "[PERSON_NAME]" at bounding box center [414, 484] width 99 height 12
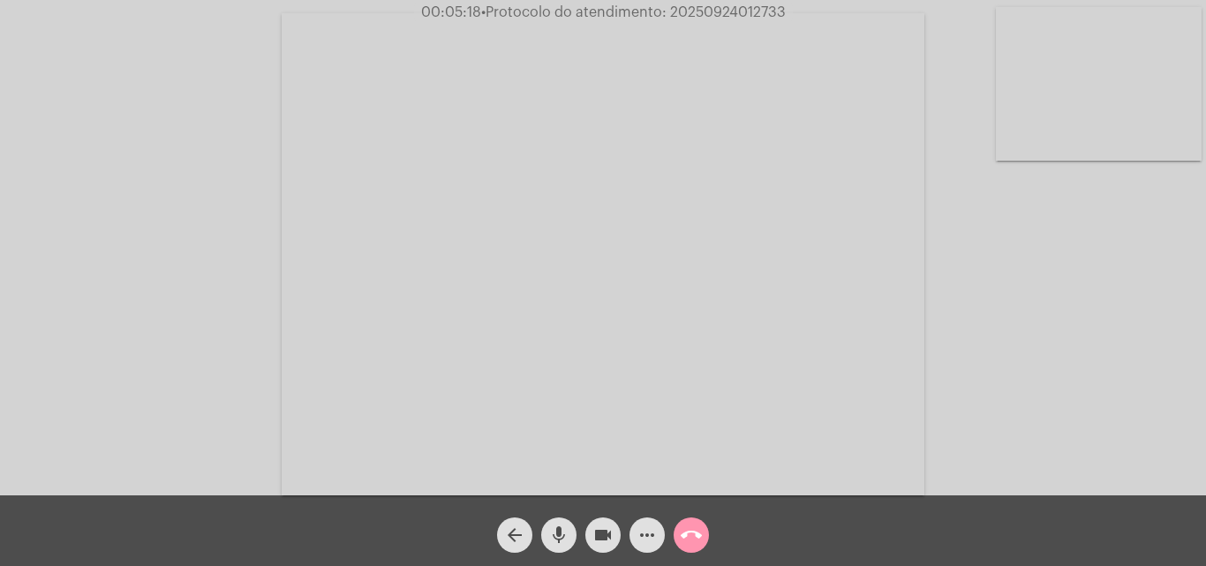
click at [727, 10] on span "• Protocolo do atendimento: 20250924012733" at bounding box center [633, 12] width 305 height 14
copy span "20250924012733"
click at [692, 533] on mat-icon "call_end" at bounding box center [691, 534] width 21 height 21
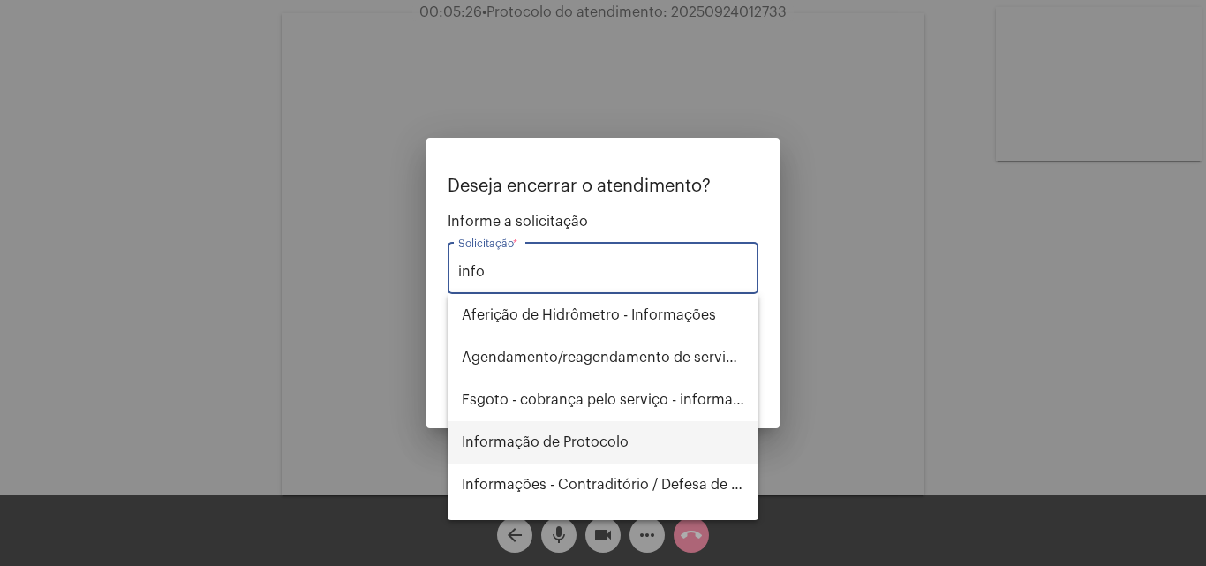
click at [581, 436] on span "Informação de Protocolo" at bounding box center [603, 442] width 282 height 42
type input "Informação de Protocolo"
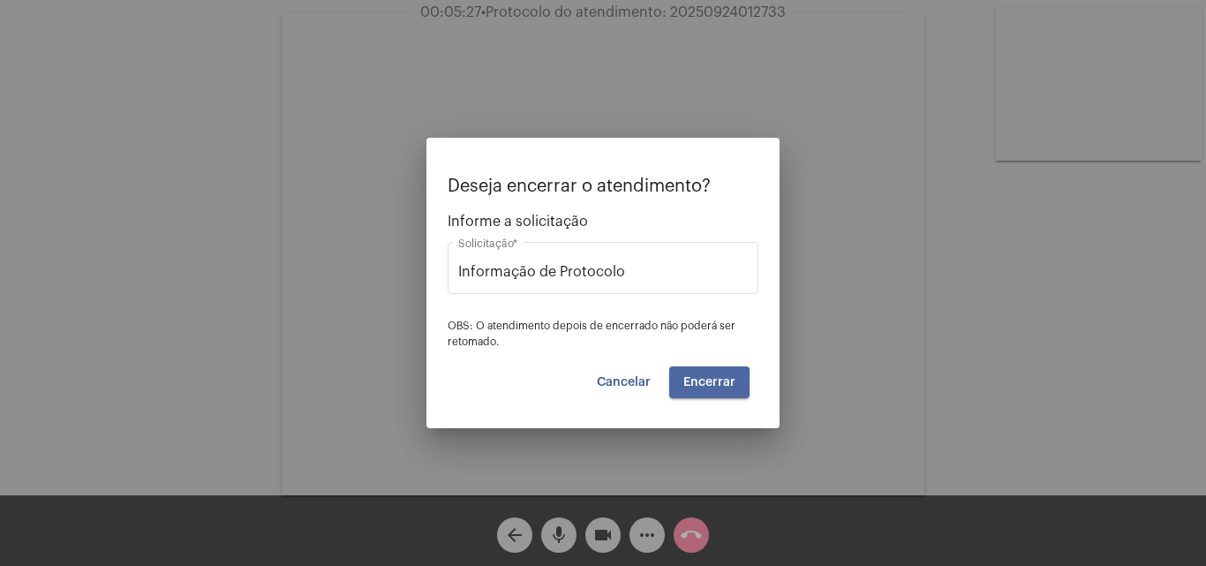
click at [715, 384] on span "Encerrar" at bounding box center [709, 382] width 52 height 12
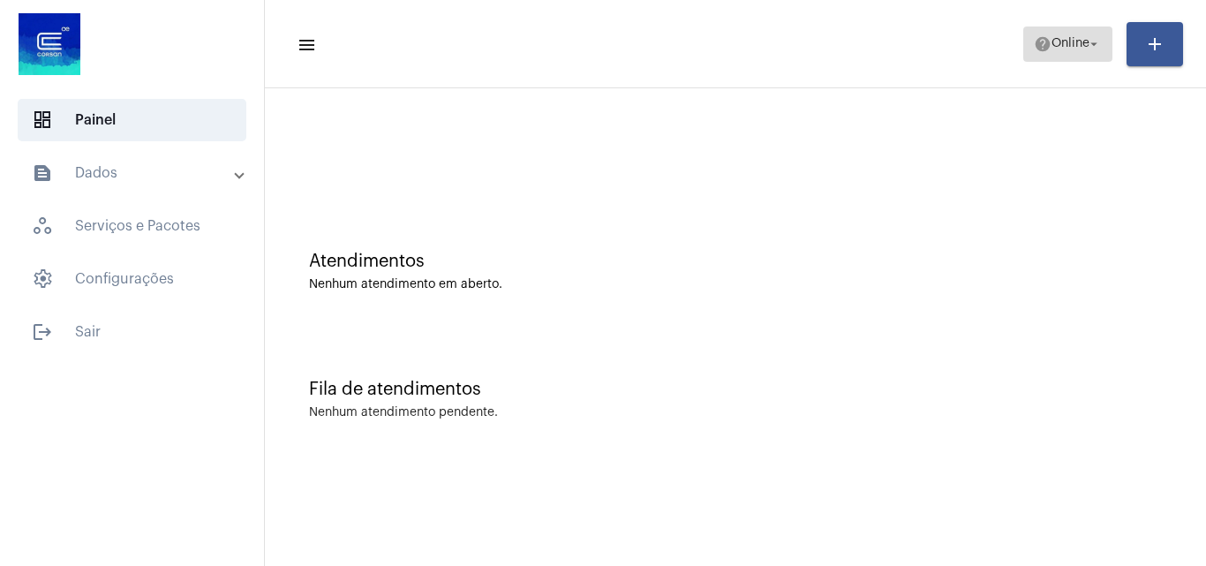
click at [1034, 47] on mat-icon "help" at bounding box center [1043, 44] width 18 height 18
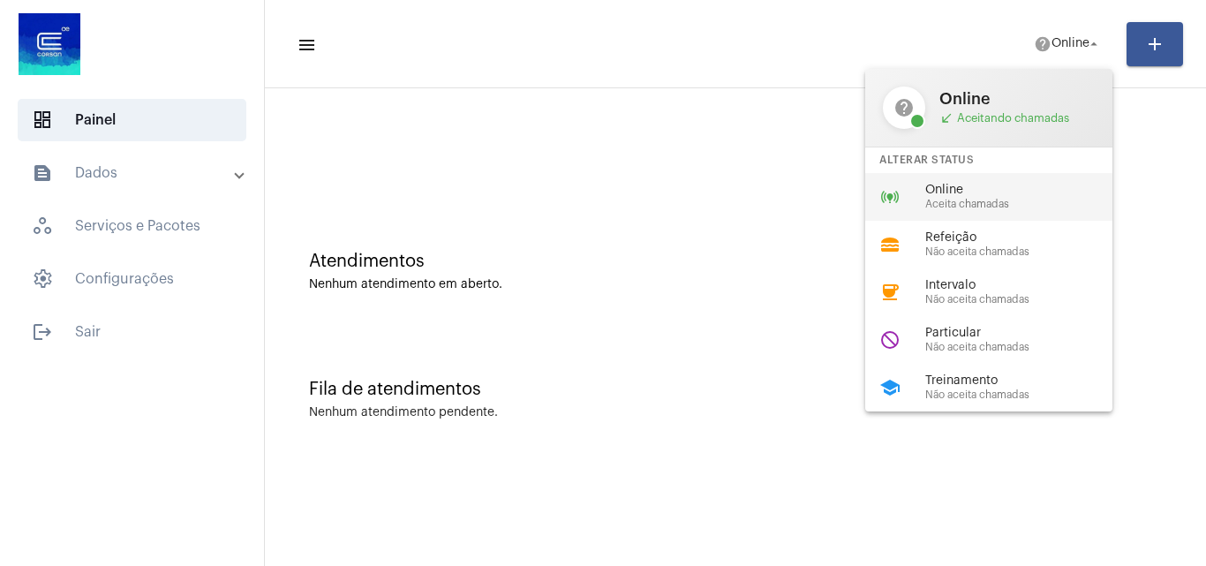
click at [979, 202] on span "Aceita chamadas" at bounding box center [1025, 204] width 201 height 11
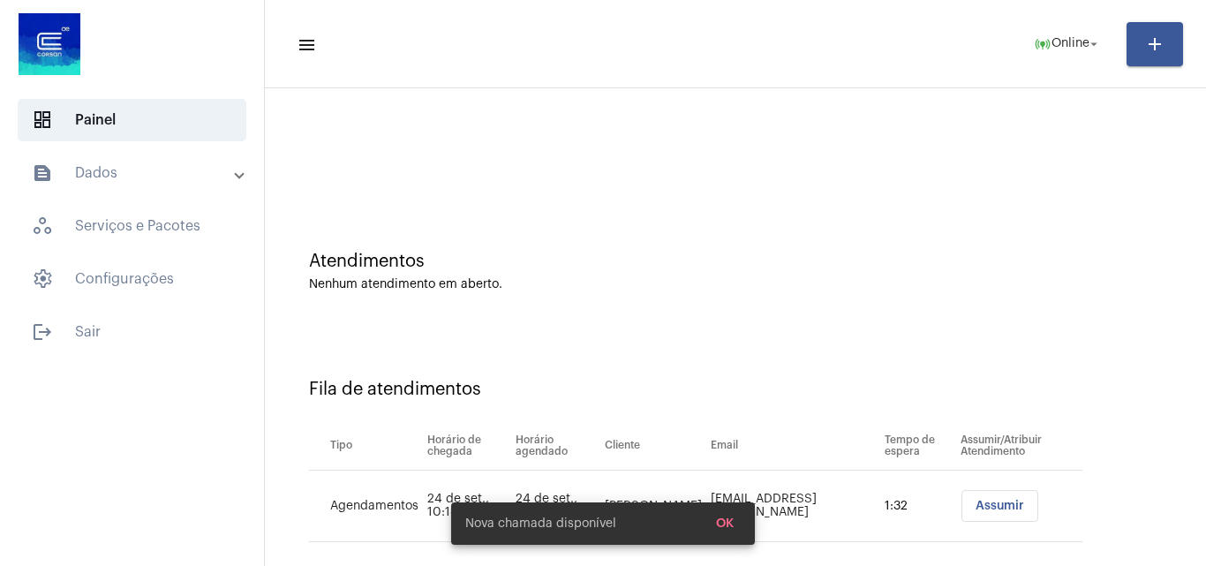
scroll to position [24, 0]
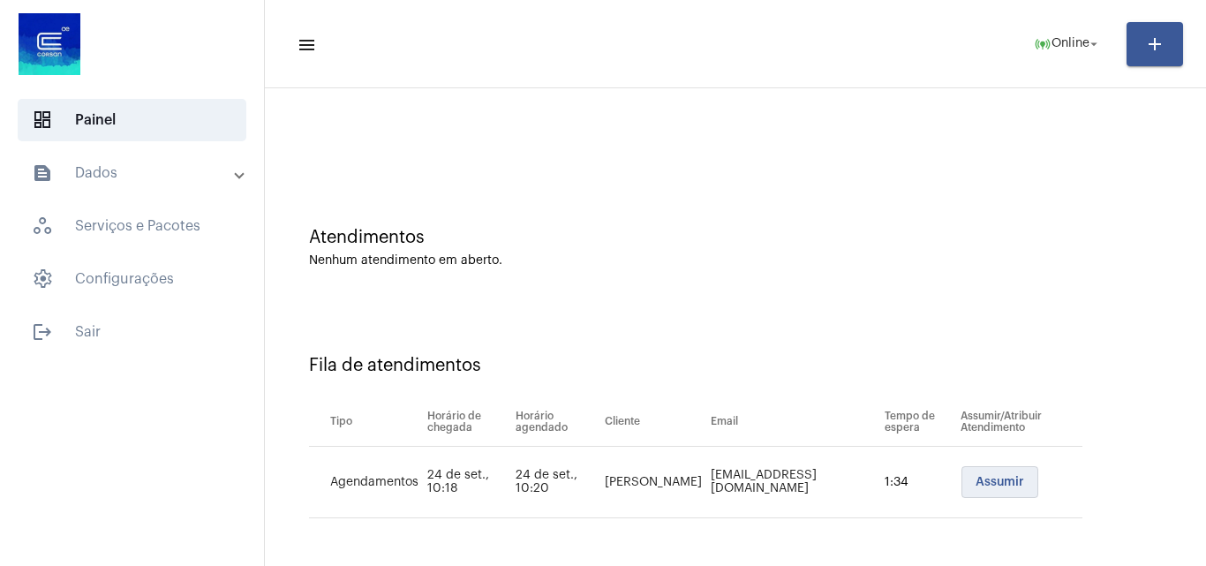
click at [975, 482] on span "Assumir" at bounding box center [999, 482] width 49 height 12
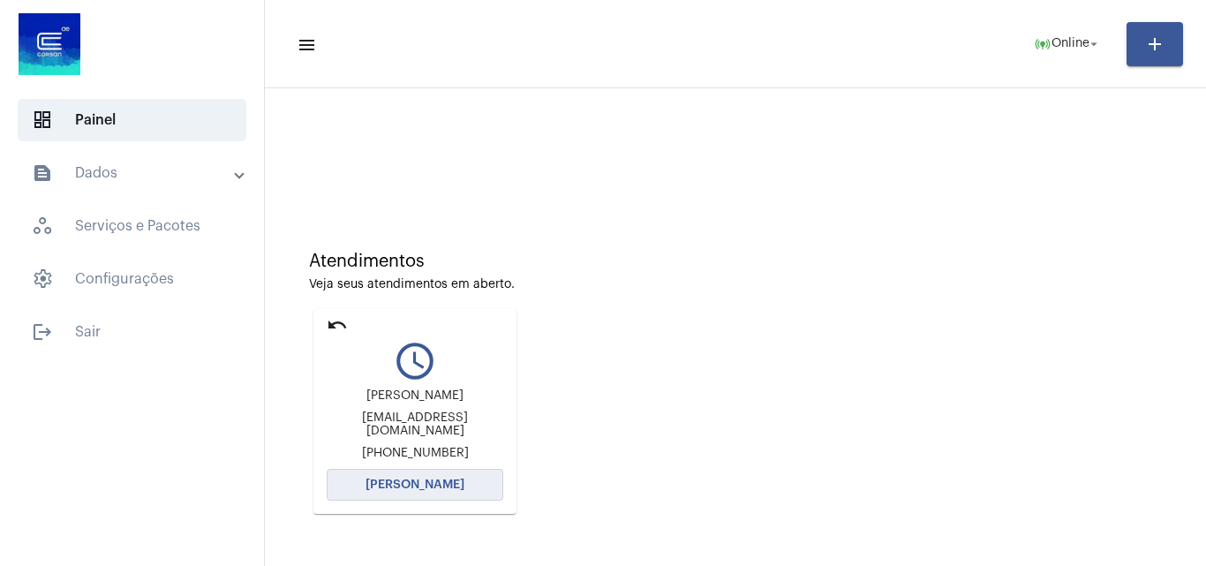
click at [444, 476] on button "[PERSON_NAME]" at bounding box center [415, 485] width 177 height 32
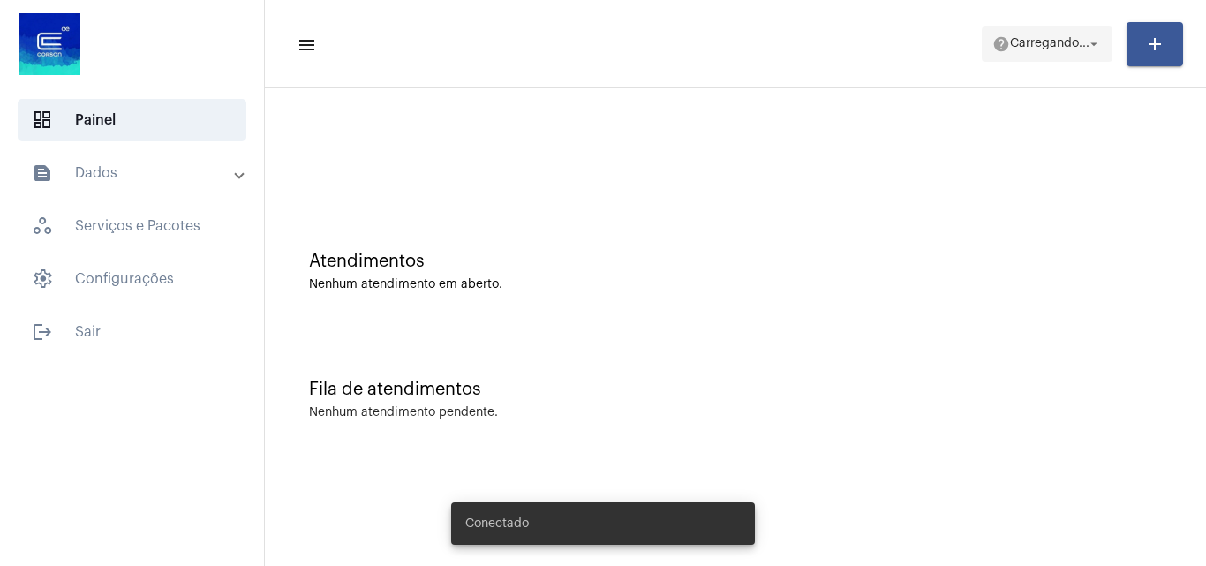
click at [1035, 41] on span "Carregando..." at bounding box center [1049, 44] width 79 height 12
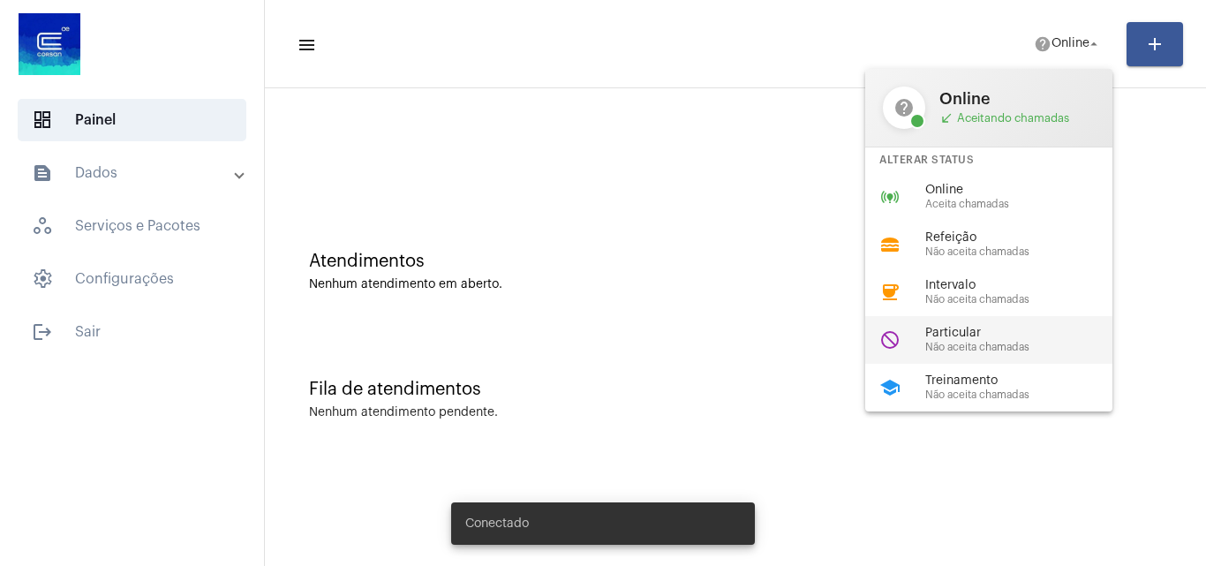
click at [965, 349] on span "Não aceita chamadas" at bounding box center [1025, 347] width 201 height 11
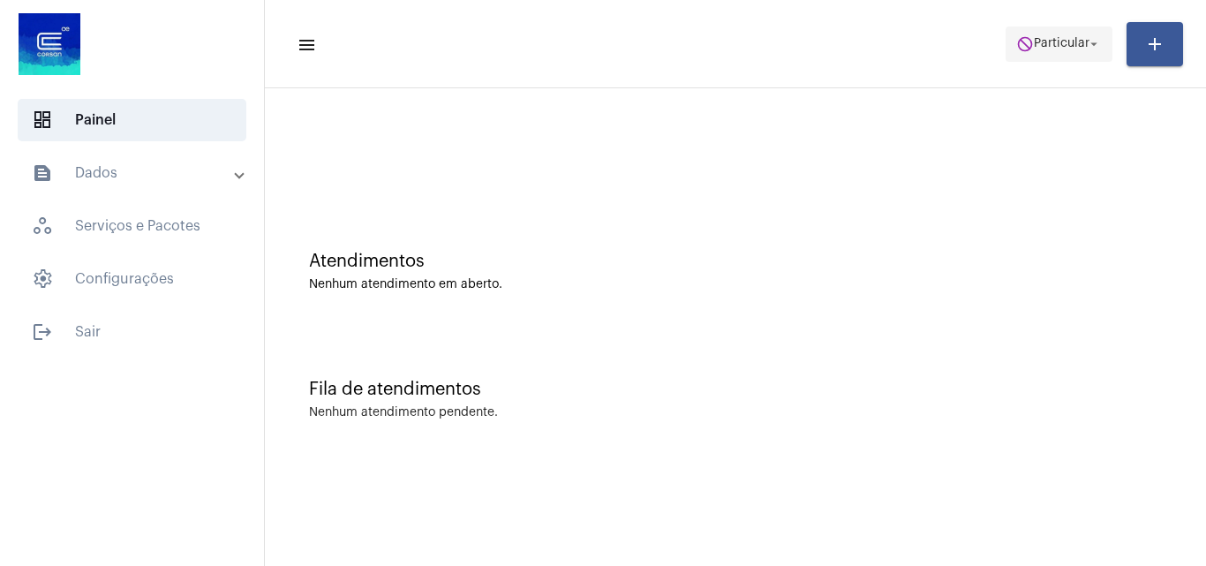
click at [1035, 45] on span "Particular" at bounding box center [1062, 44] width 56 height 12
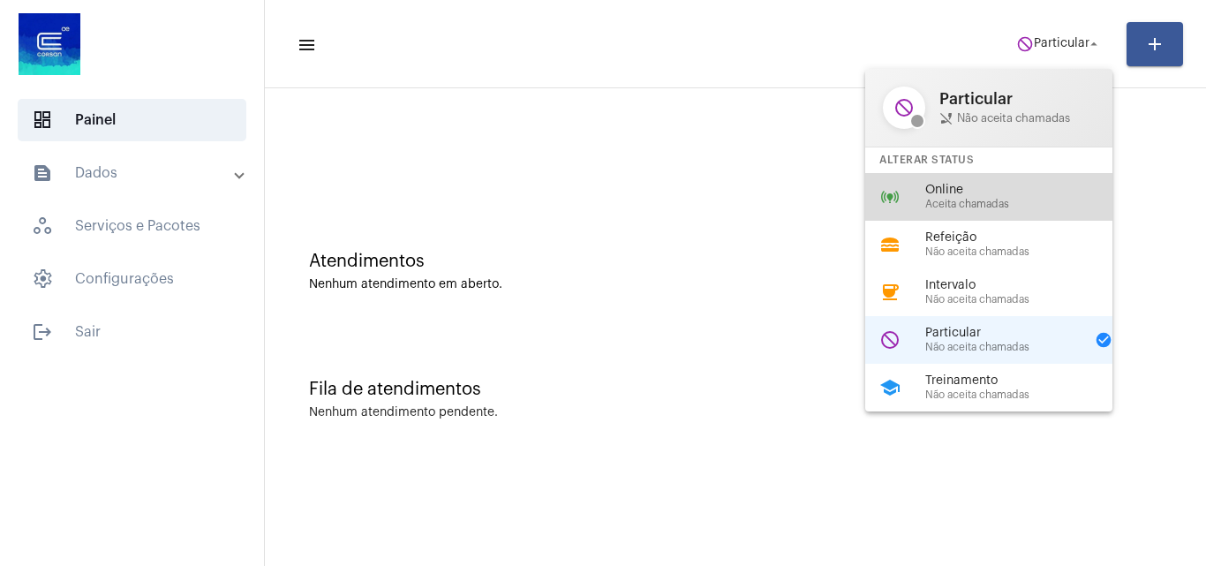
click at [938, 199] on span "Aceita chamadas" at bounding box center [1025, 204] width 201 height 11
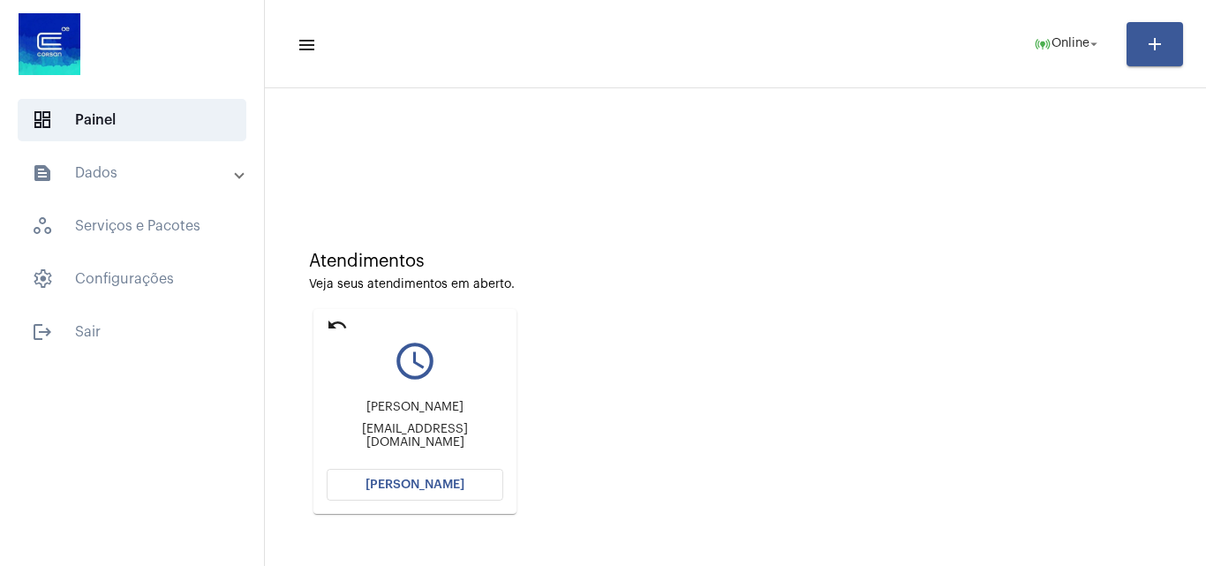
click at [429, 476] on button "[PERSON_NAME]" at bounding box center [415, 485] width 177 height 32
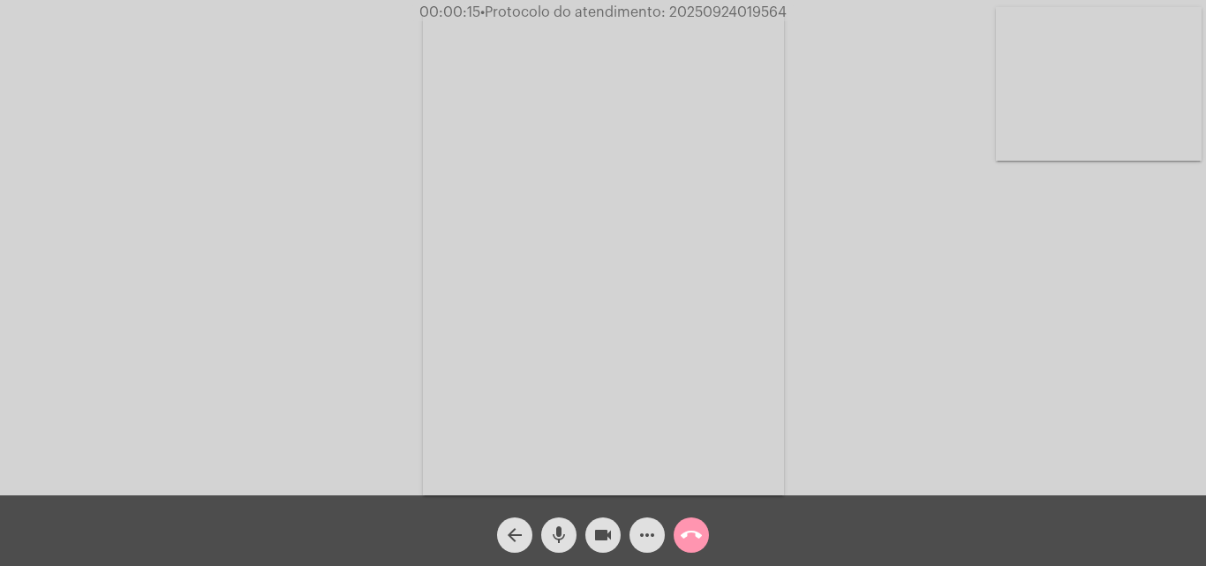
click at [868, 266] on div "Acessando Câmera e Microfone..." at bounding box center [603, 251] width 1202 height 495
click at [553, 529] on mat-icon "mic" at bounding box center [558, 534] width 21 height 21
click at [564, 531] on mat-icon "mic_off" at bounding box center [558, 534] width 21 height 21
click at [641, 526] on mat-icon "more_horiz" at bounding box center [646, 534] width 21 height 21
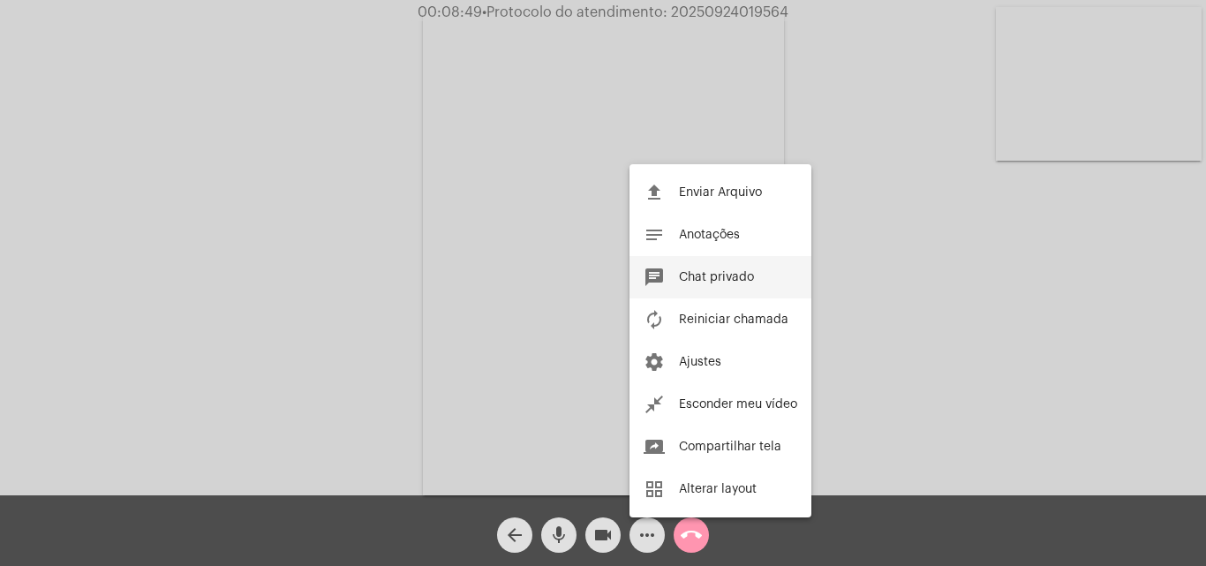
click at [674, 275] on button "chat Chat privado" at bounding box center [720, 277] width 182 height 42
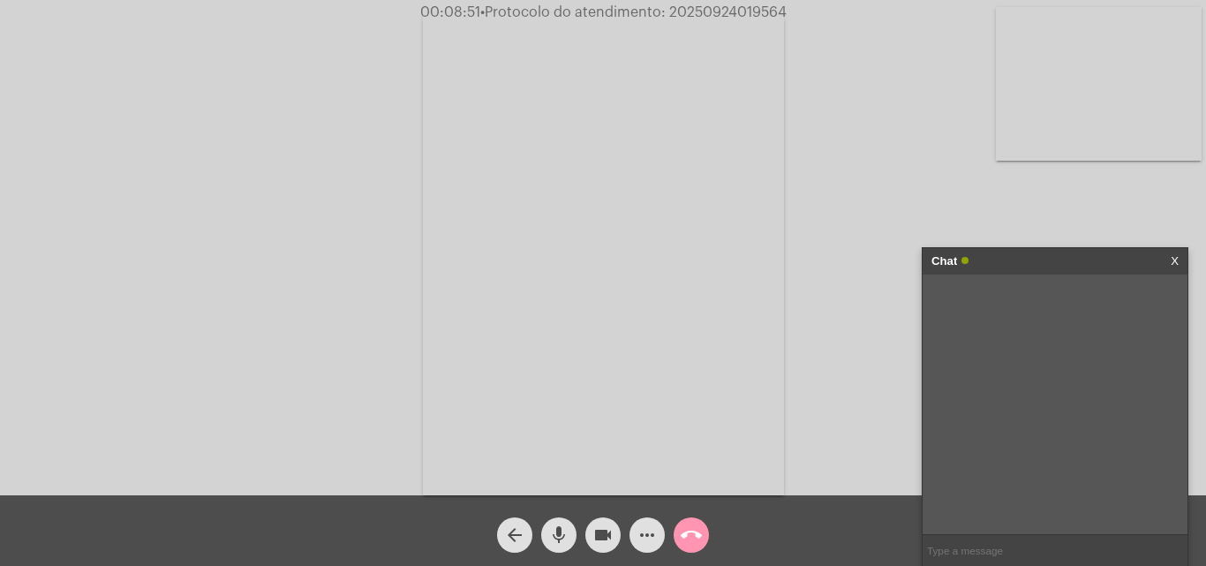
click at [971, 551] on input "text" at bounding box center [1054, 550] width 265 height 31
paste input "3534058"
type input "3534058"
click at [712, 10] on span "• Protocolo do atendimento: 20250924019564" at bounding box center [636, 12] width 306 height 14
click at [712, 10] on span "• Protocolo do atendimento: 20250924019564" at bounding box center [634, 12] width 306 height 14
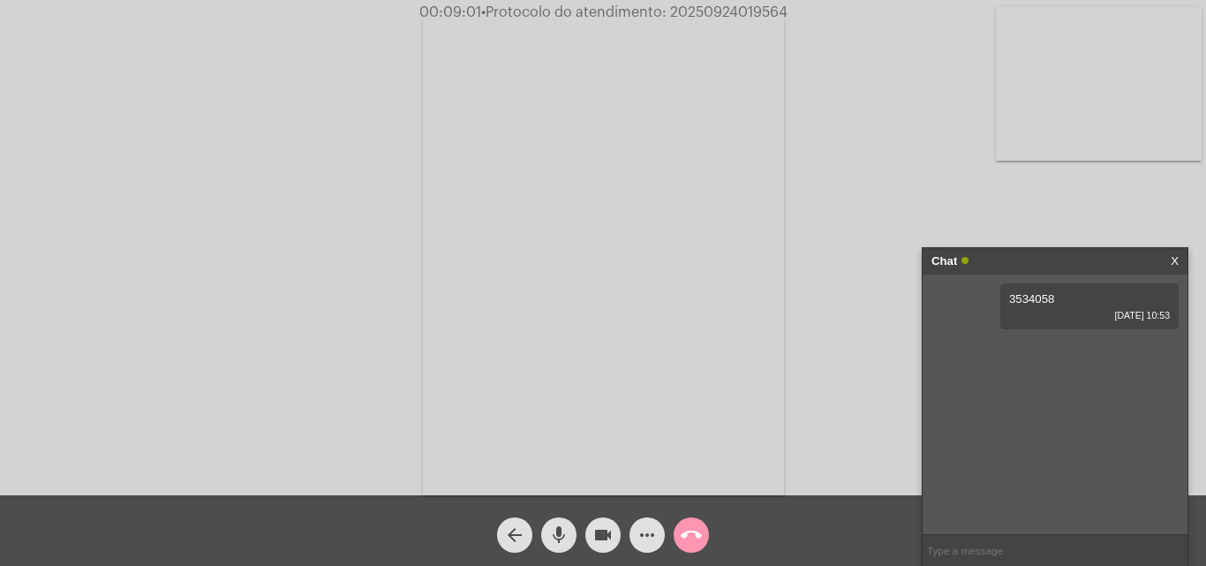
copy span "20250924019564"
click at [956, 548] on input "text" at bounding box center [1054, 550] width 265 height 31
paste input "20250924019564"
type input "20250924019564"
click at [564, 530] on mat-icon "mic" at bounding box center [558, 534] width 21 height 21
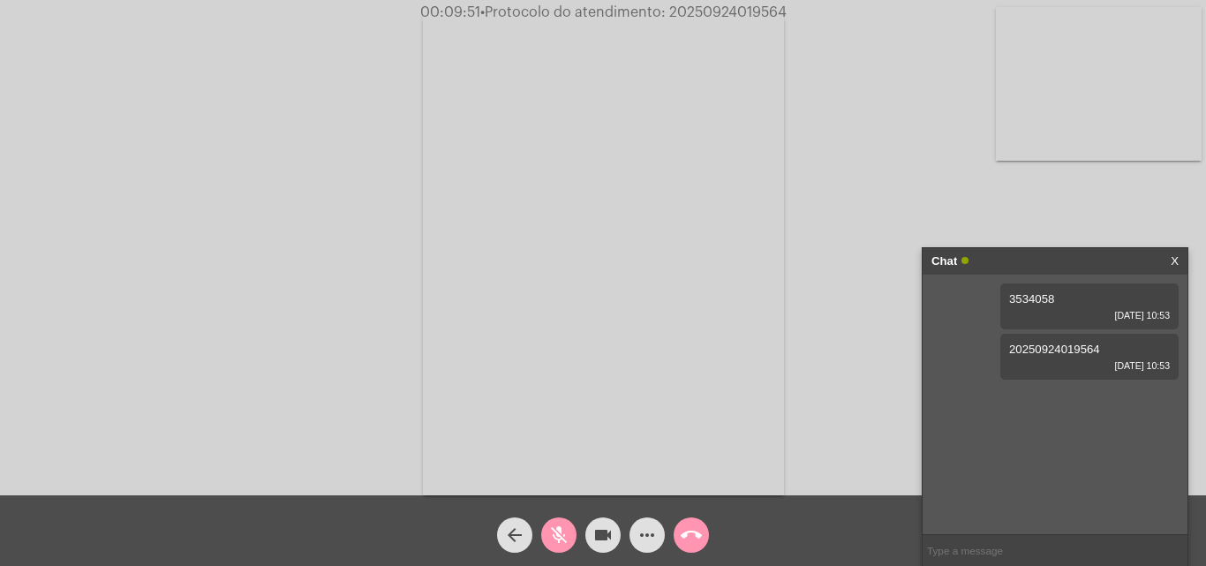
click at [557, 527] on mat-icon "mic_off" at bounding box center [558, 534] width 21 height 21
click at [561, 527] on mat-icon "mic" at bounding box center [558, 534] width 21 height 21
click at [553, 537] on mat-icon "mic_off" at bounding box center [558, 534] width 21 height 21
click at [567, 525] on mat-icon "mic" at bounding box center [558, 534] width 21 height 21
click at [560, 529] on mat-icon "mic_off" at bounding box center [558, 534] width 21 height 21
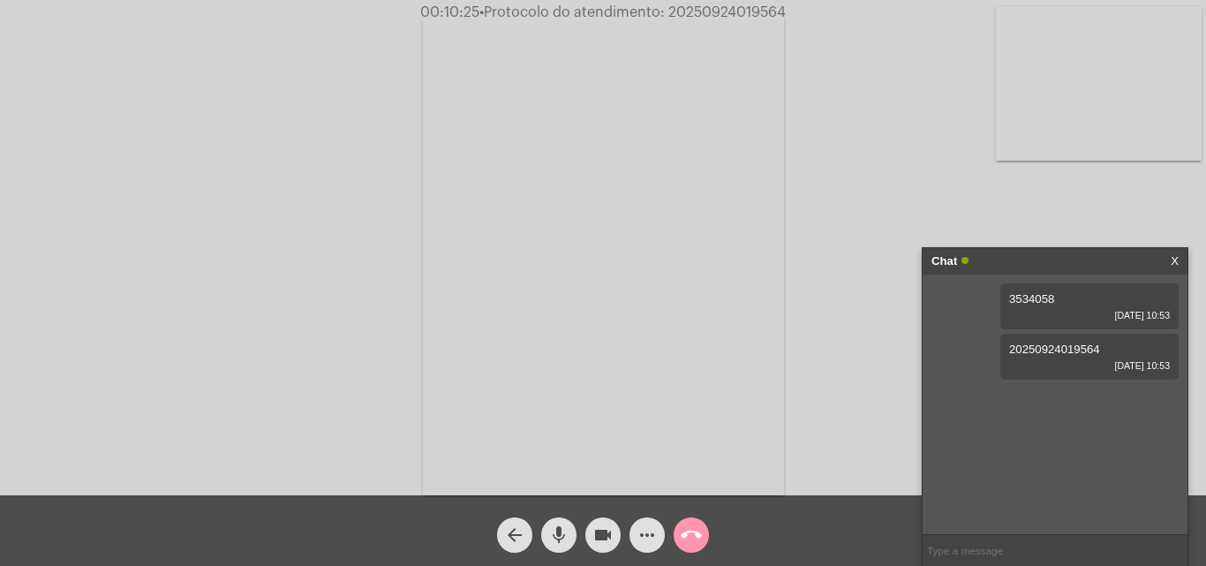
click at [691, 542] on mat-icon "call_end" at bounding box center [691, 534] width 21 height 21
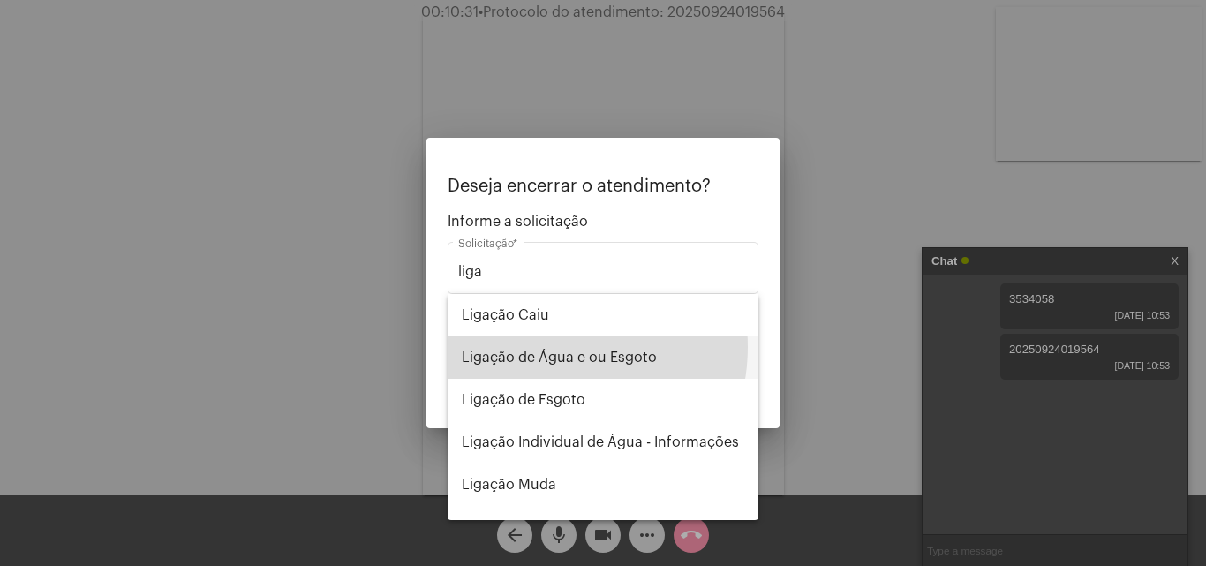
click at [550, 347] on span "Ligação de Água e ou Esgoto" at bounding box center [603, 357] width 282 height 42
type input "Ligação de Água e ou Esgoto"
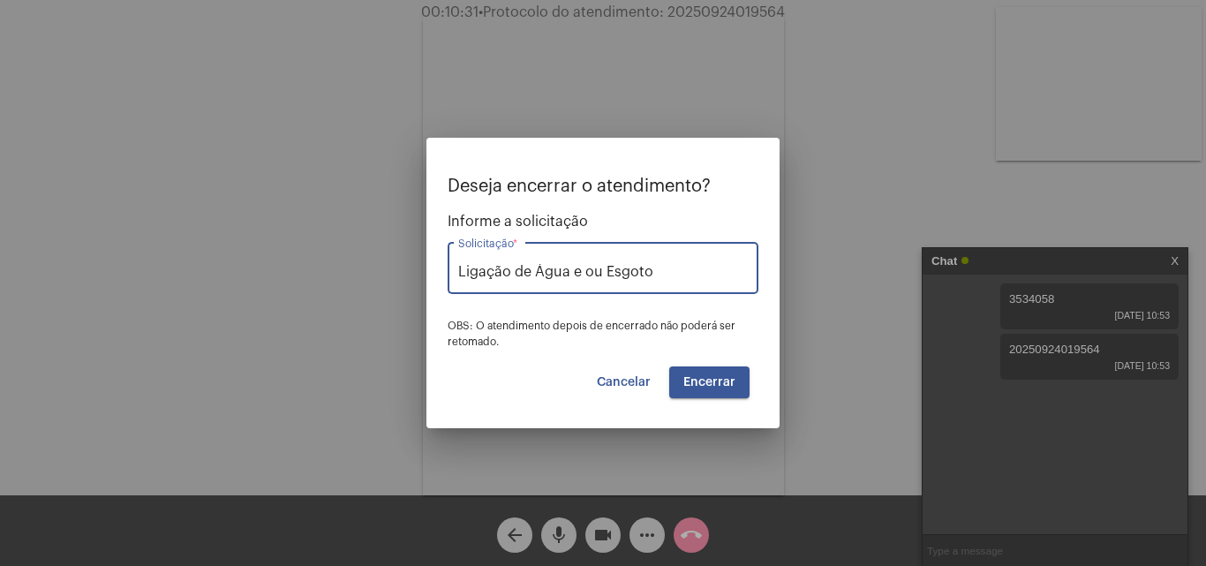
click at [718, 383] on span "Encerrar" at bounding box center [709, 382] width 52 height 12
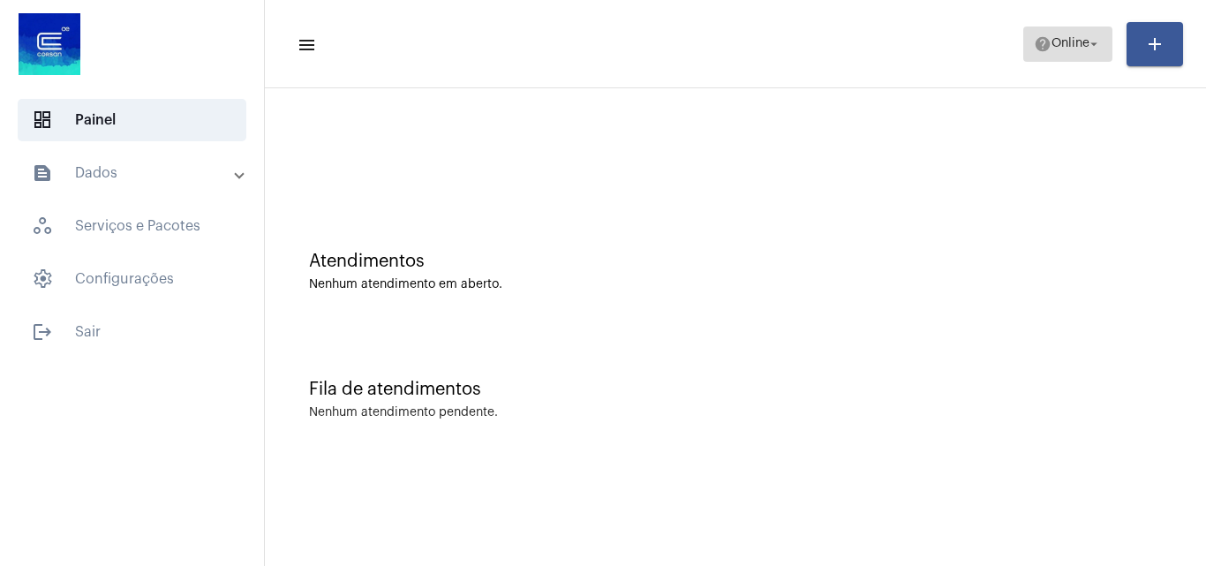
click at [1072, 52] on span "help Online arrow_drop_down" at bounding box center [1068, 43] width 68 height 32
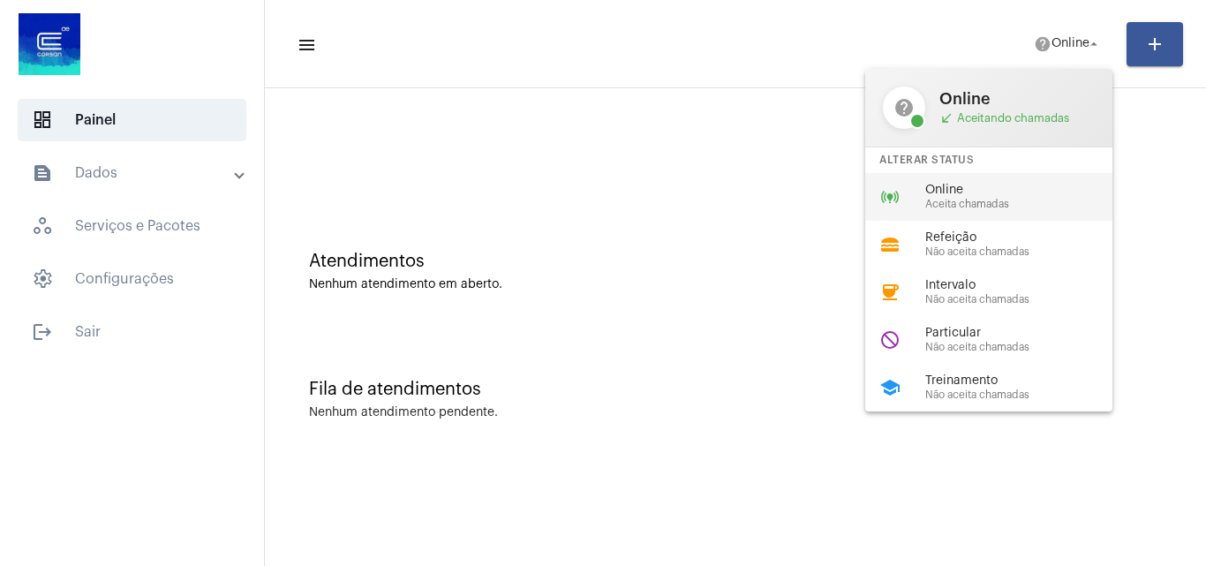
click at [1019, 189] on span "Online" at bounding box center [1025, 190] width 201 height 13
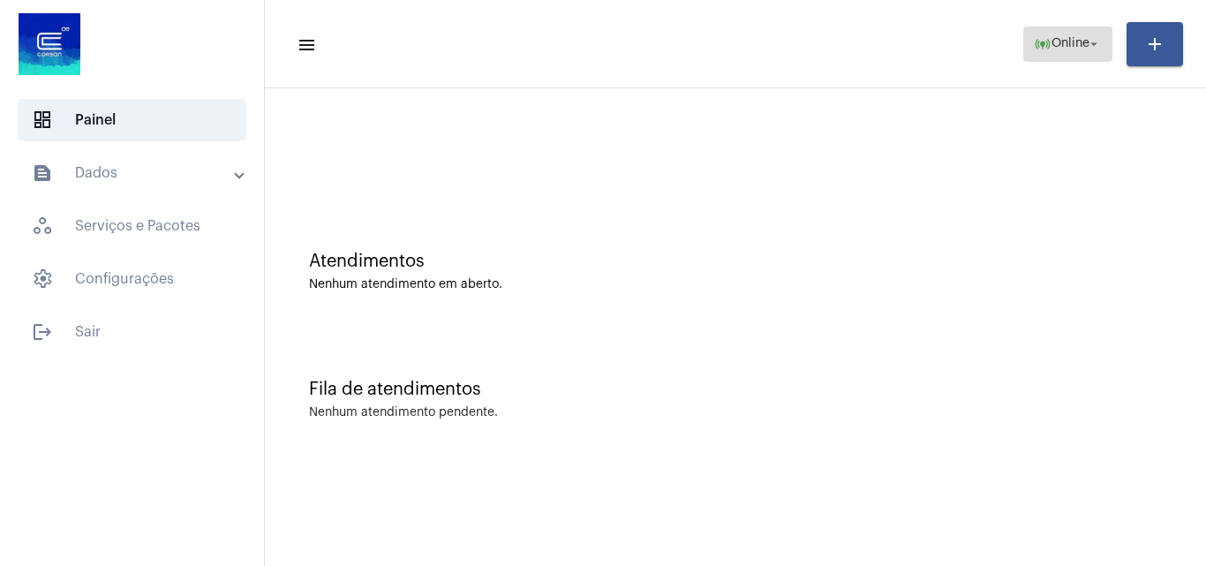
click at [1051, 41] on span "Online" at bounding box center [1070, 44] width 38 height 12
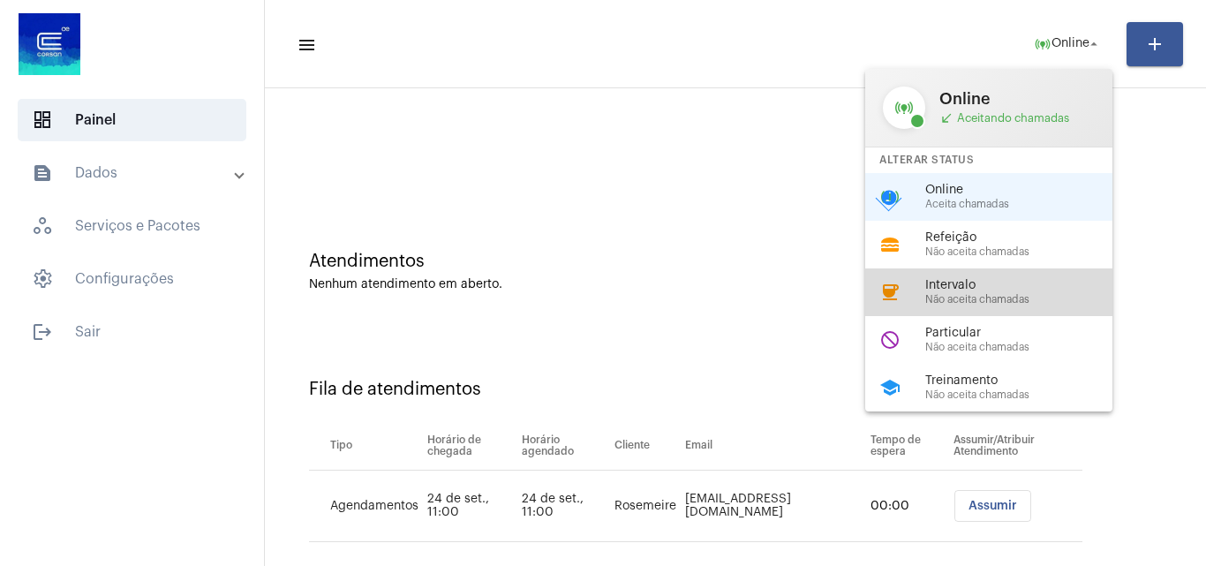
click at [990, 302] on span "Não aceita chamadas" at bounding box center [1025, 299] width 201 height 11
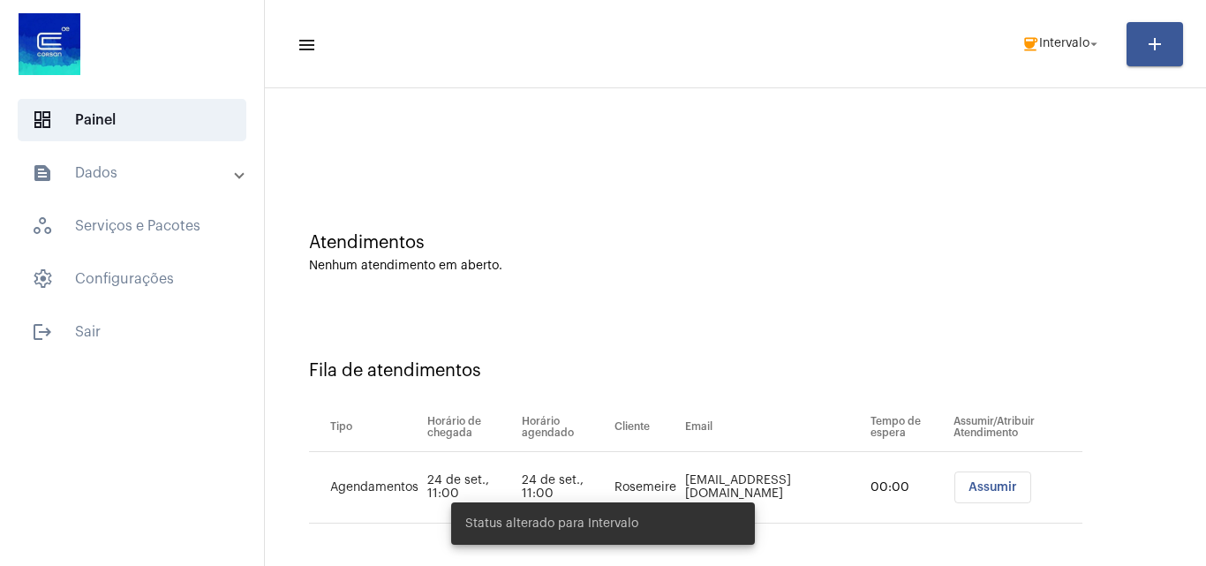
scroll to position [24, 0]
